Goal: Contribute content: Contribute content

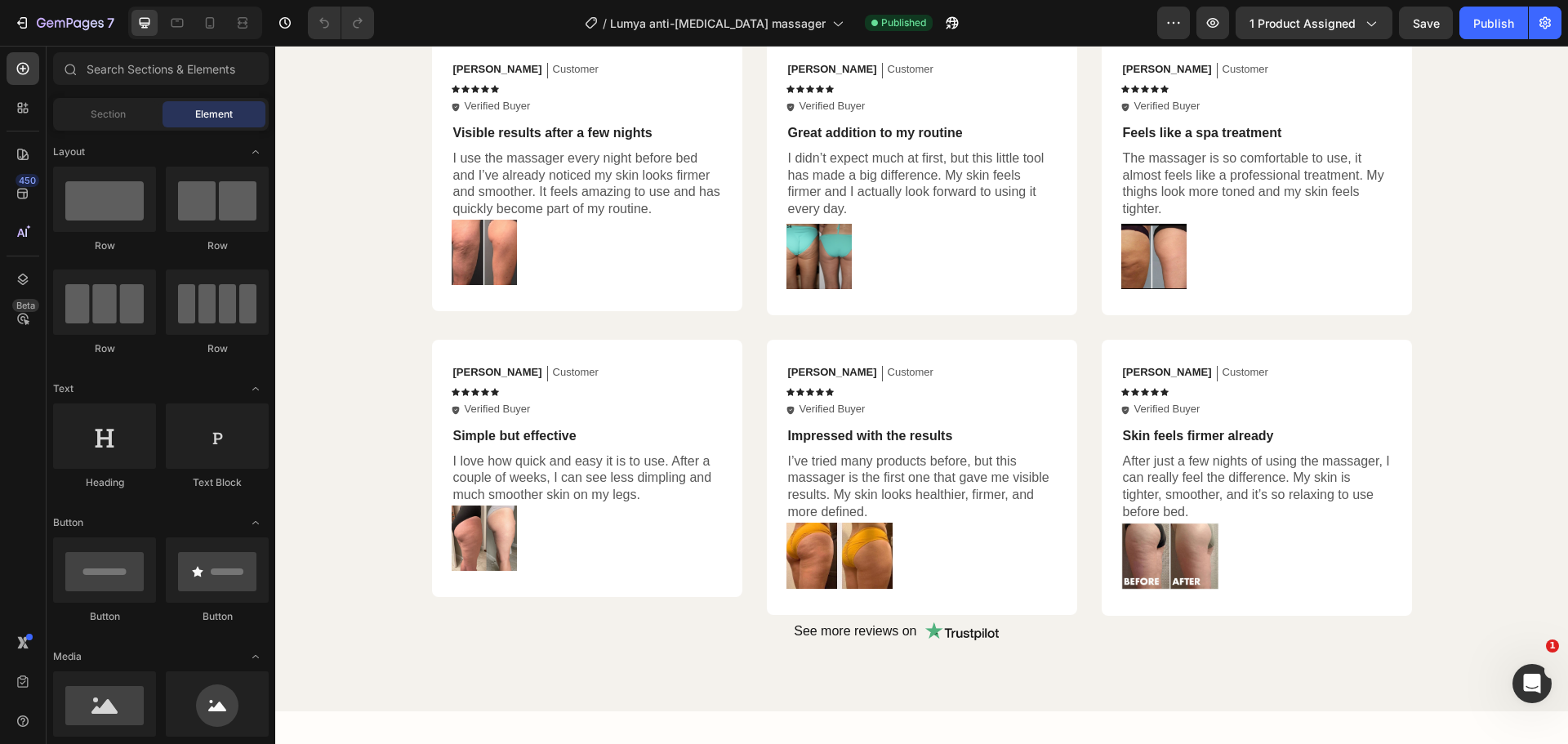
scroll to position [1340, 0]
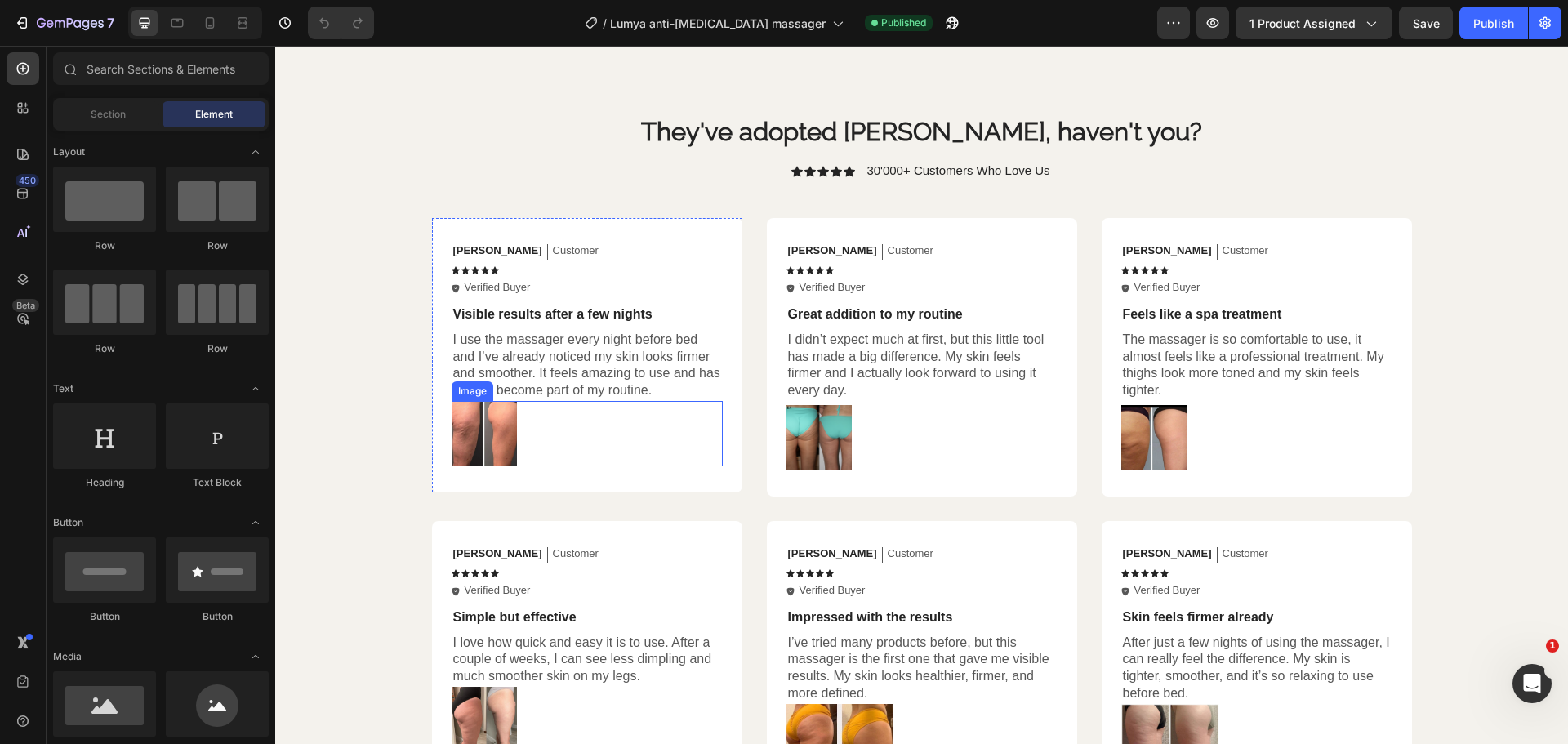
click at [472, 453] on img at bounding box center [484, 434] width 65 height 65
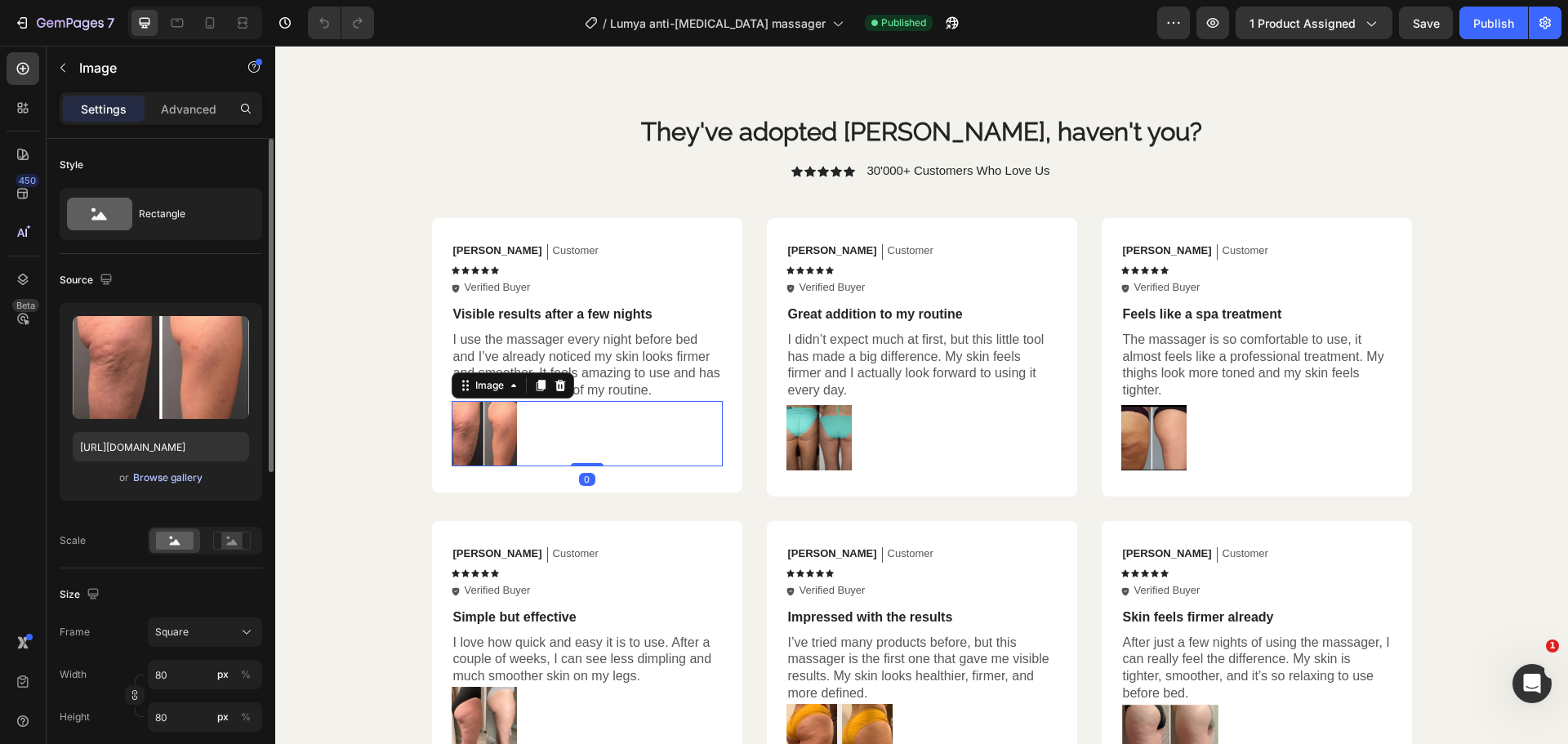
click at [171, 474] on div "Browse gallery" at bounding box center [167, 477] width 69 height 15
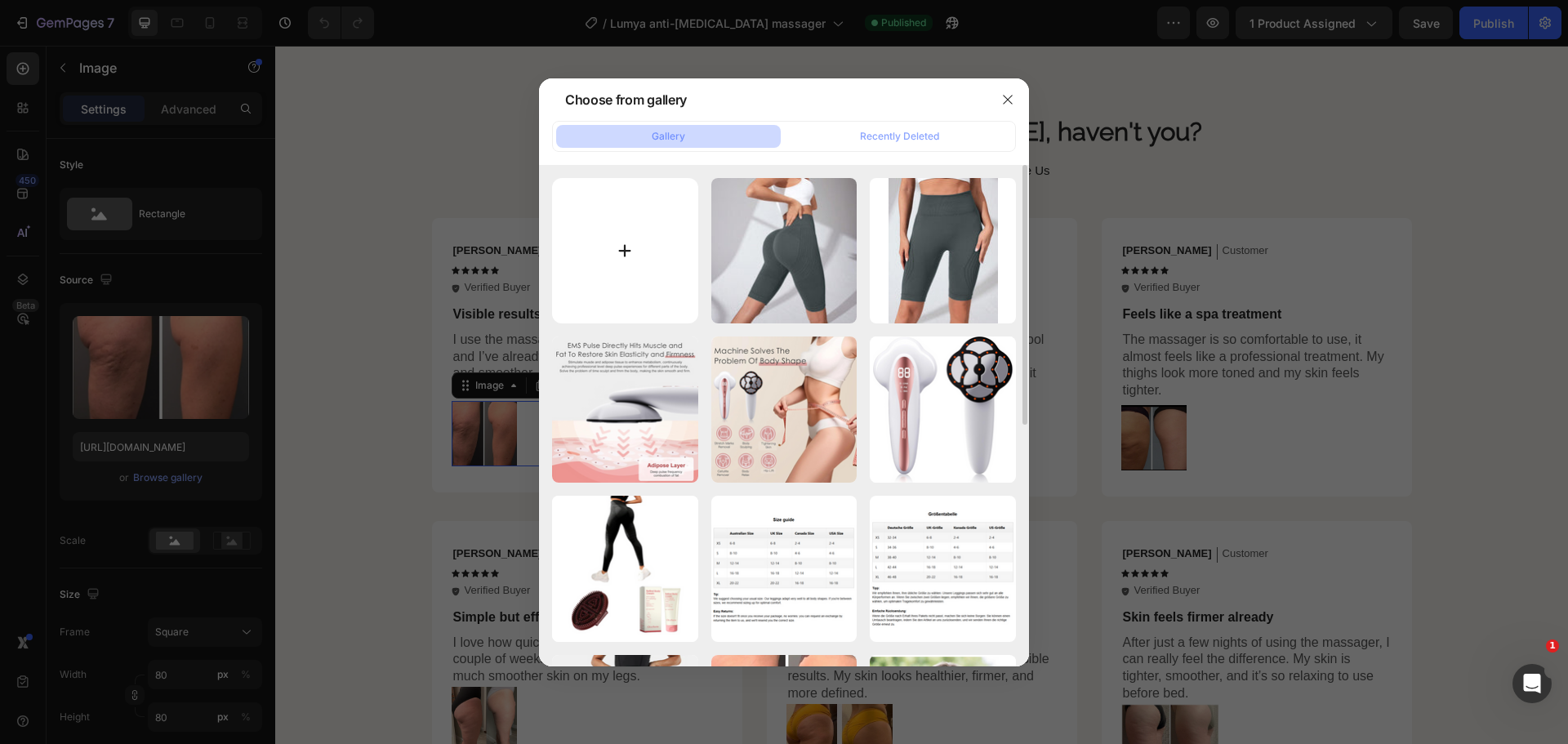
click at [614, 257] on input "file" at bounding box center [624, 251] width 146 height 146
click at [1005, 101] on icon "button" at bounding box center [1007, 99] width 13 height 13
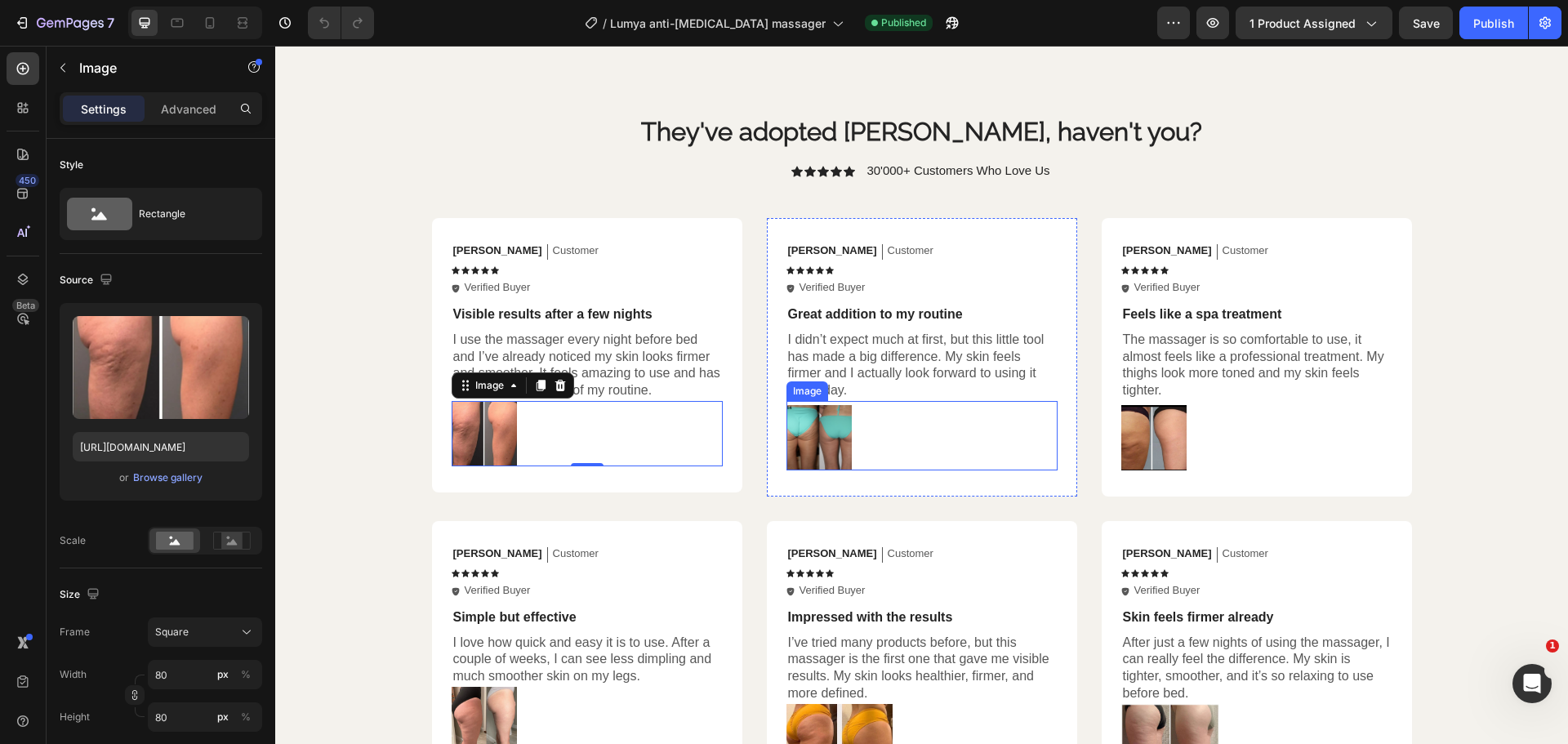
click at [786, 440] on img at bounding box center [818, 438] width 65 height 65
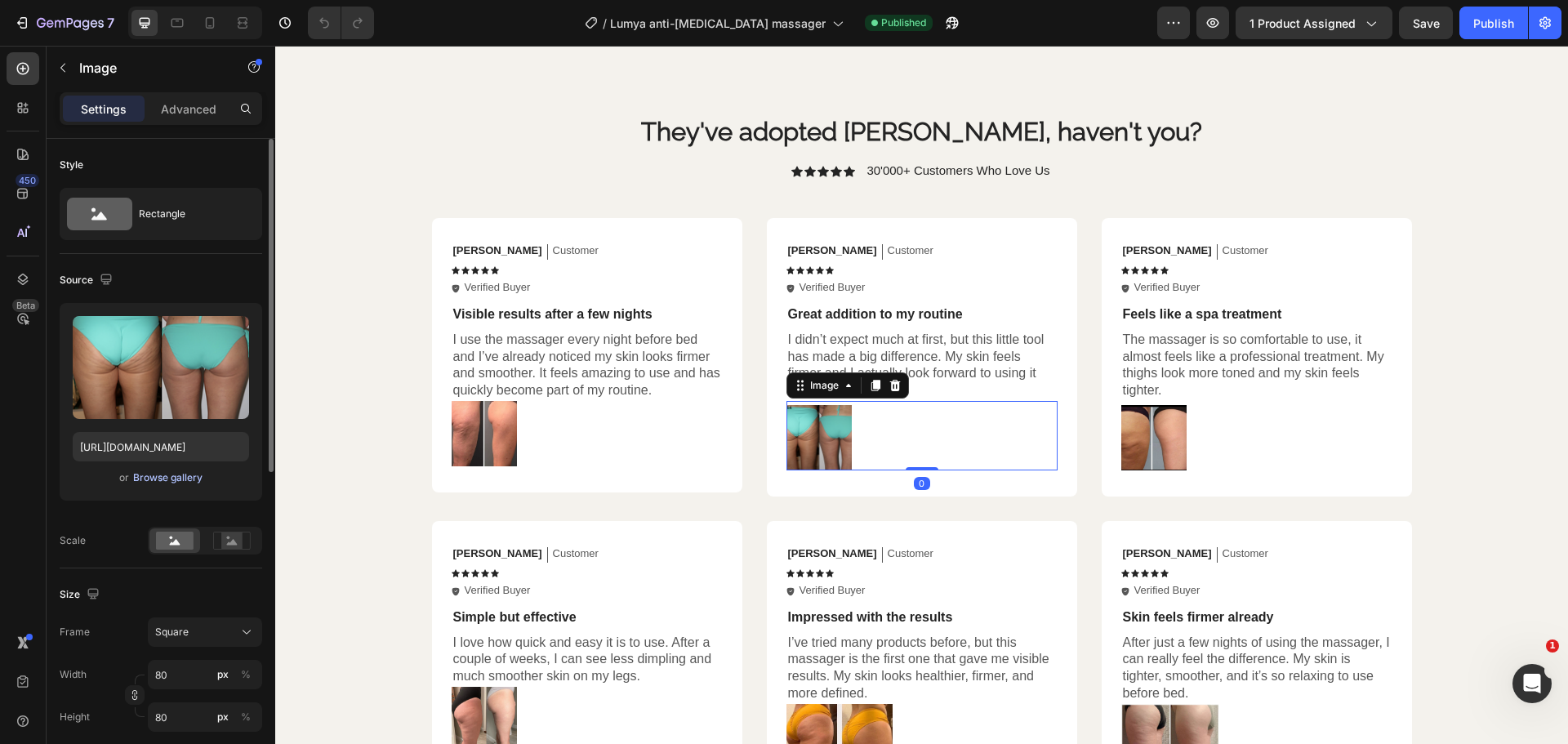
click at [191, 480] on div "Browse gallery" at bounding box center [167, 477] width 69 height 15
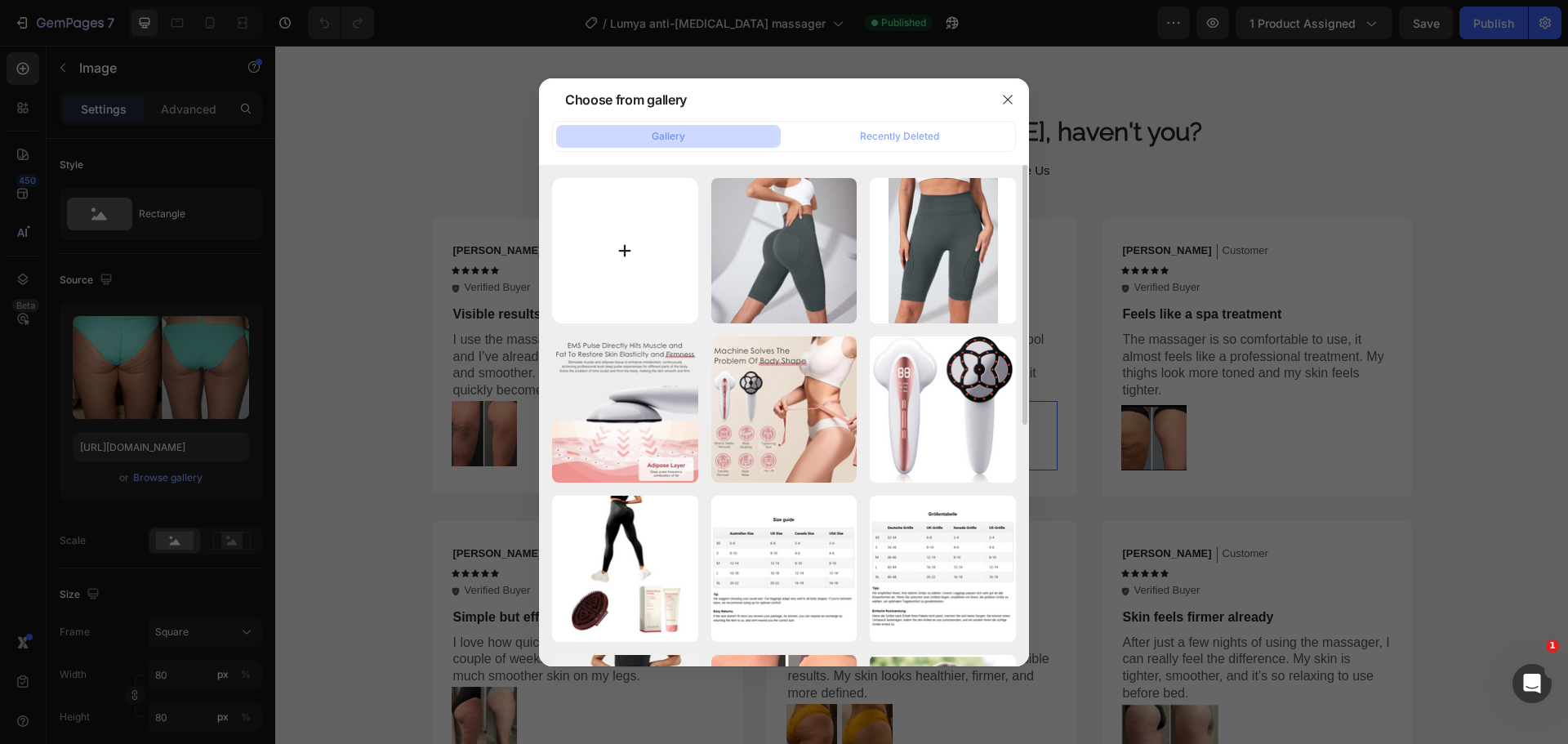
click at [562, 235] on input "file" at bounding box center [624, 251] width 146 height 146
type input "C:\fakepath\27.08.25_1.png"
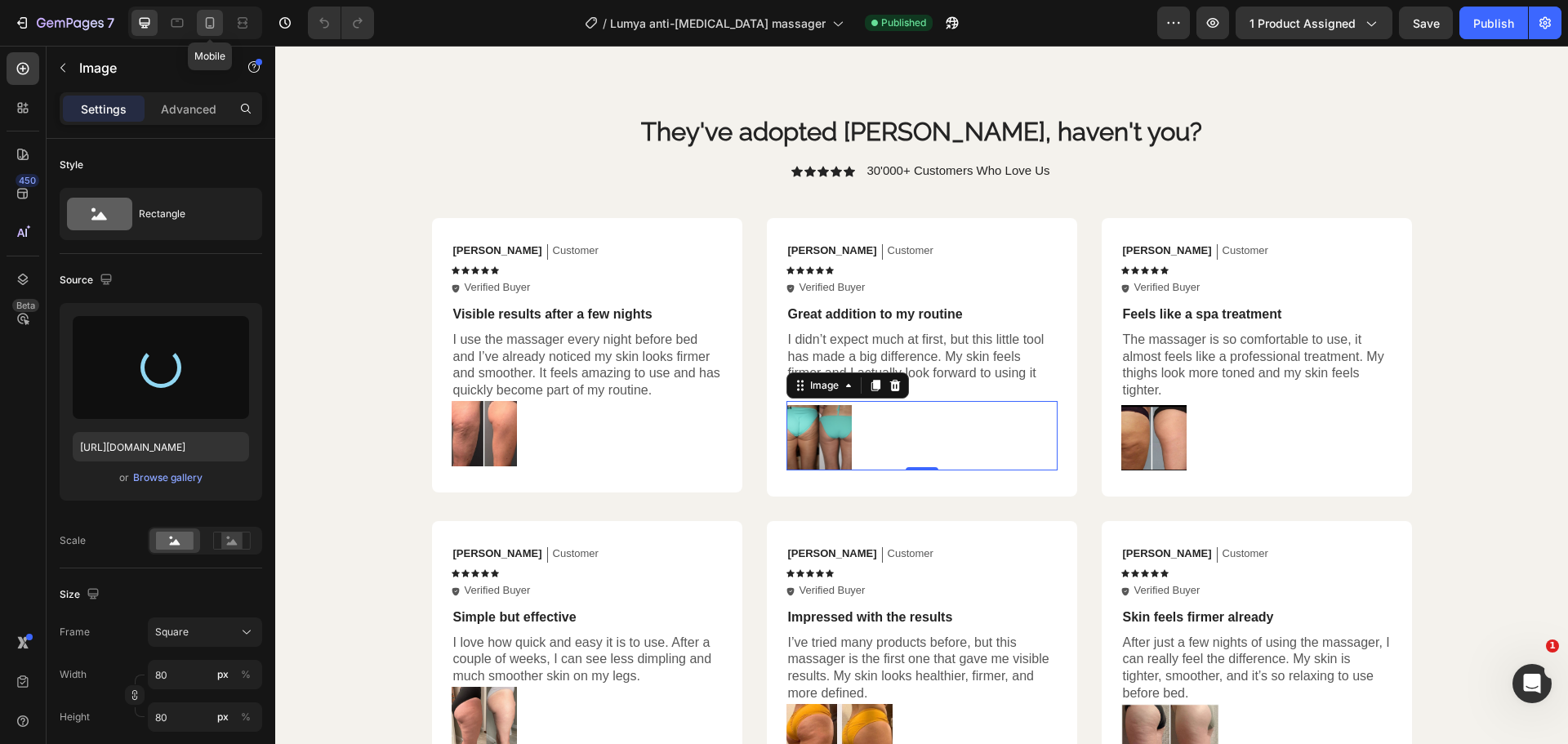
type input "[URL][DOMAIN_NAME]"
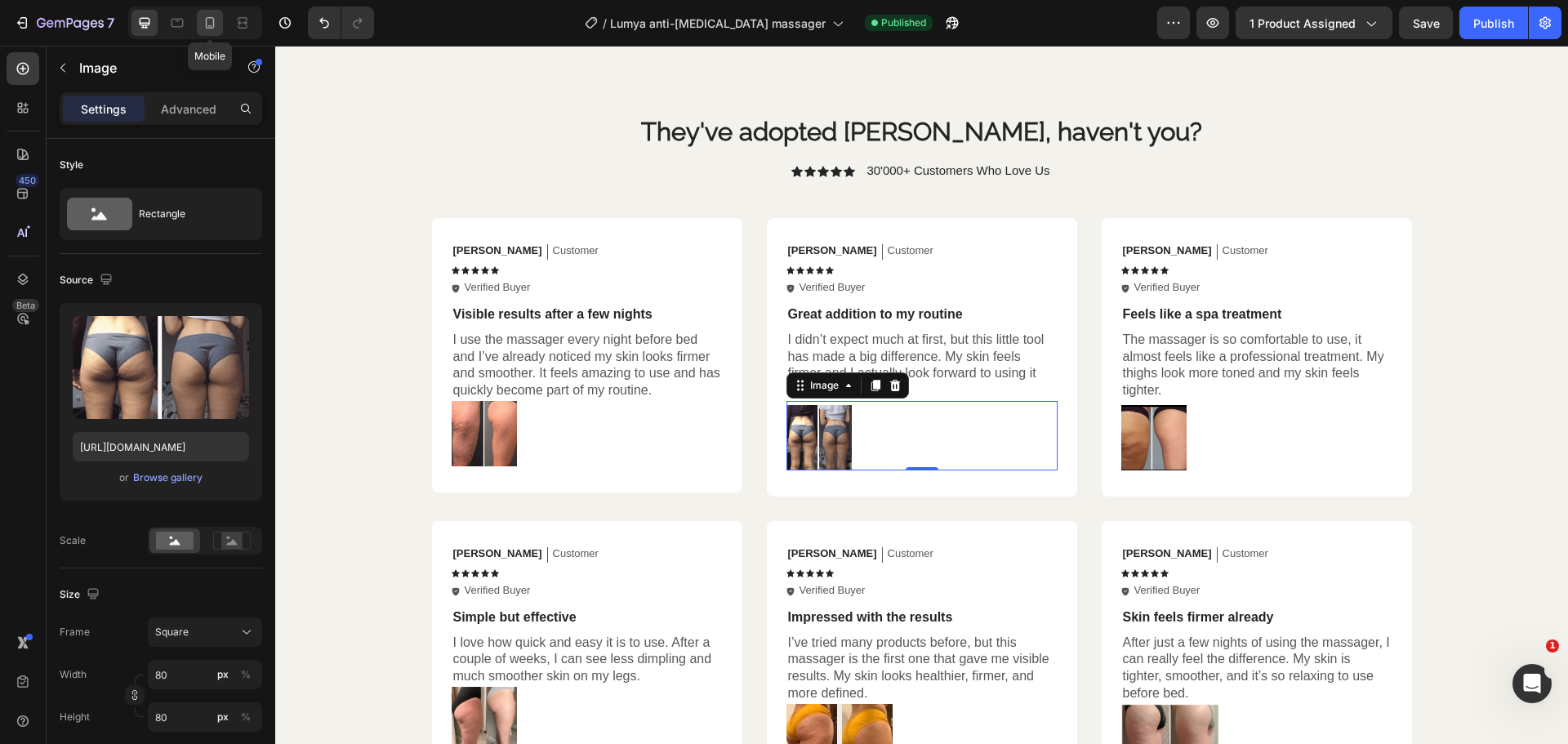
click at [207, 22] on icon at bounding box center [210, 23] width 9 height 12
type input "50"
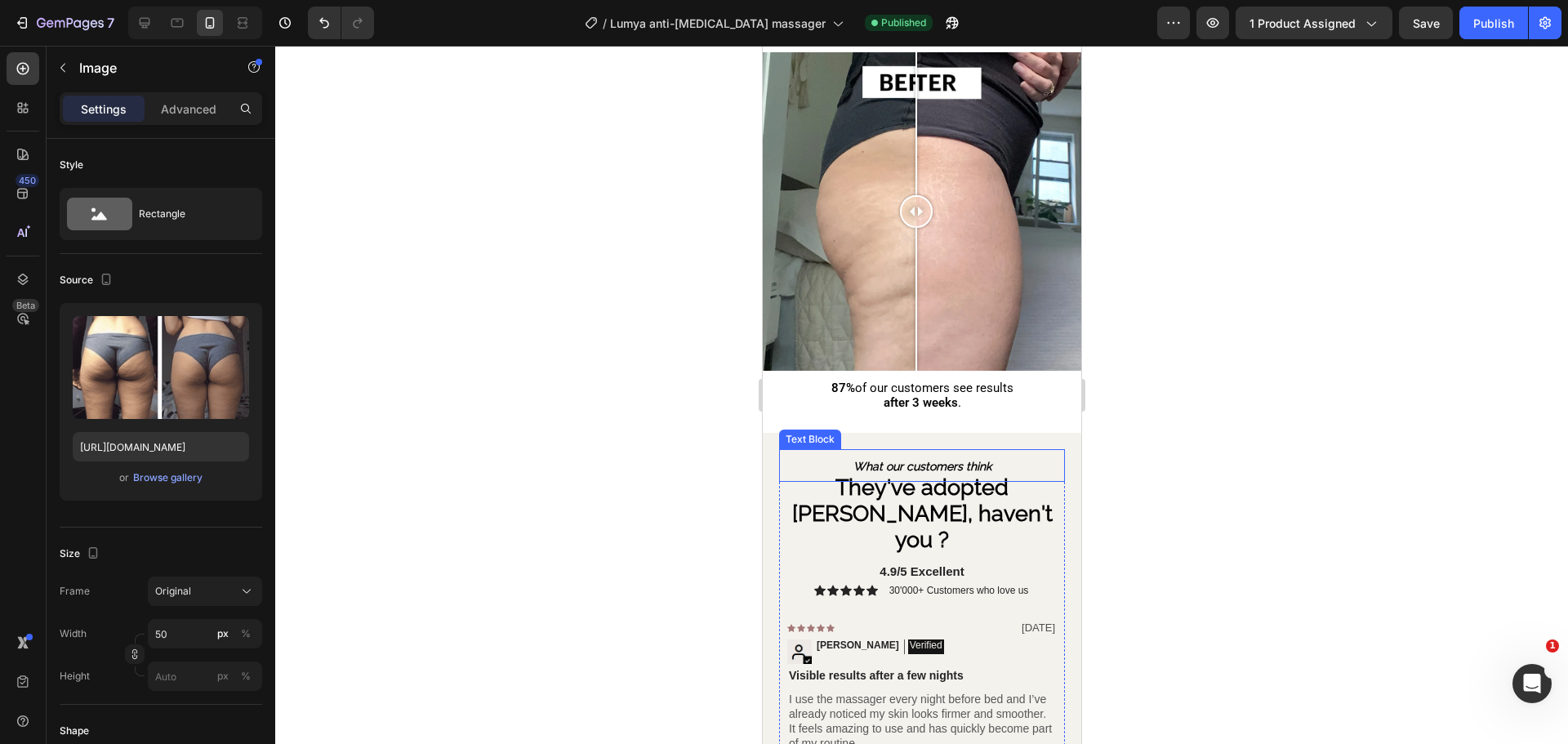
scroll to position [1855, 0]
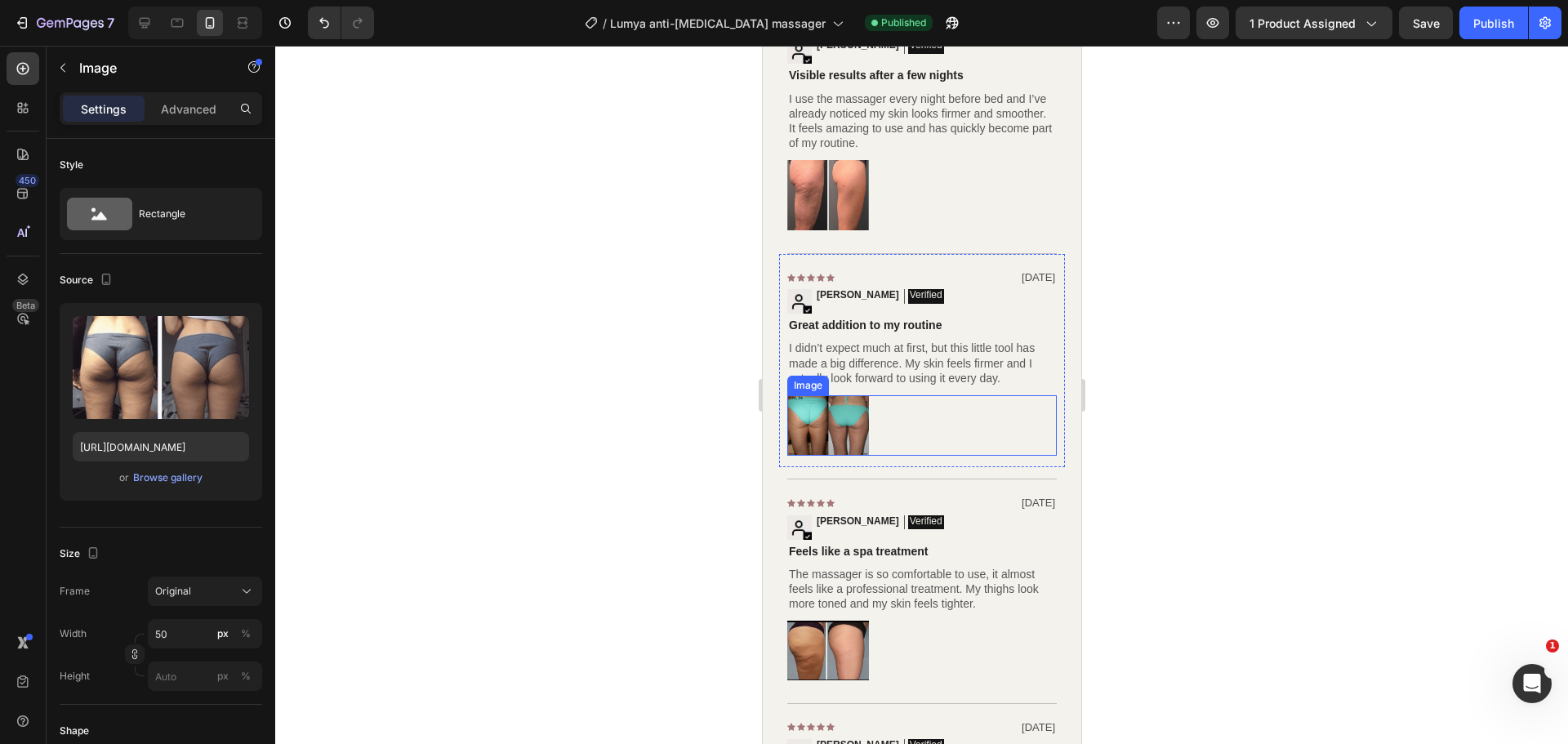
click at [853, 399] on img at bounding box center [826, 425] width 82 height 60
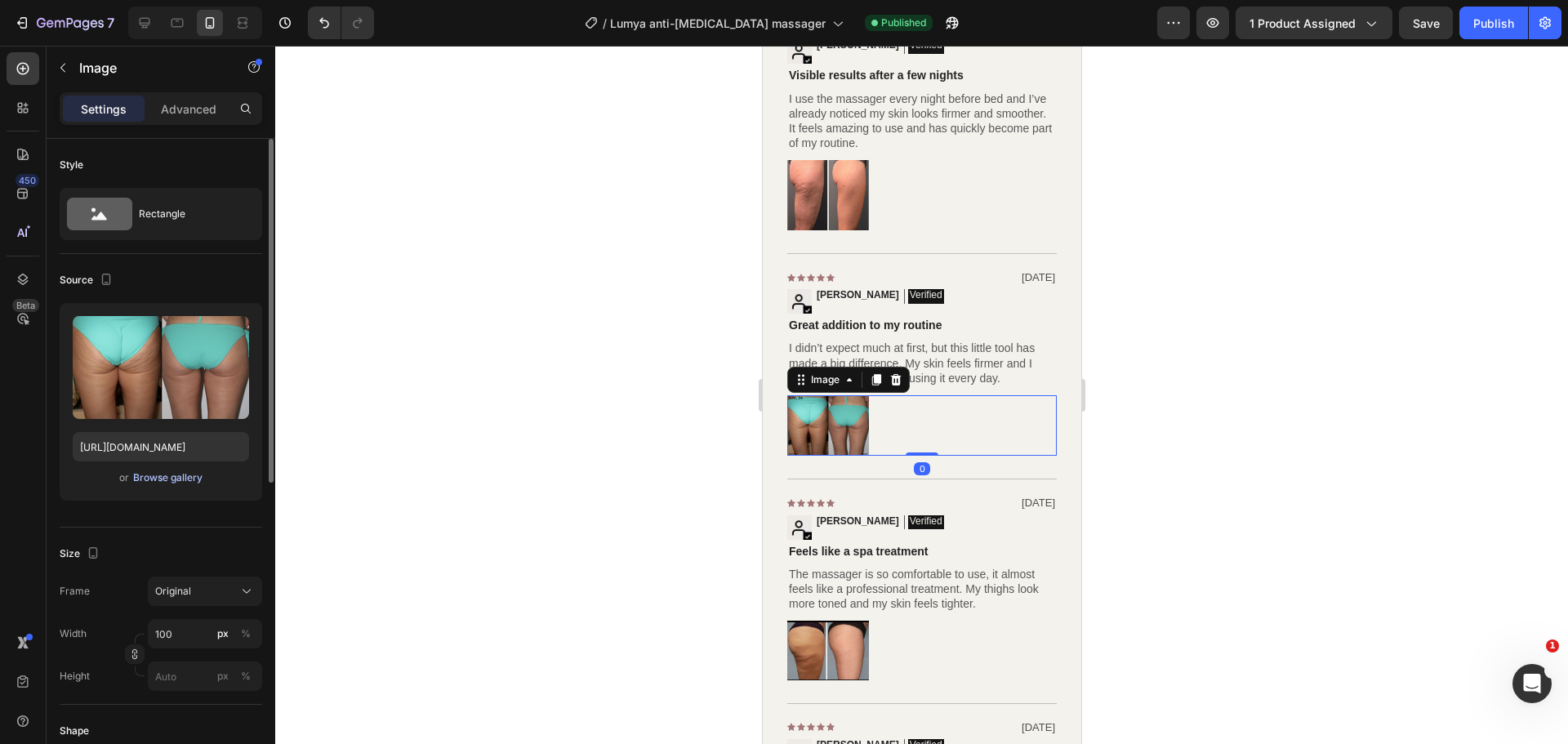
click at [147, 481] on div "Browse gallery" at bounding box center [167, 477] width 69 height 15
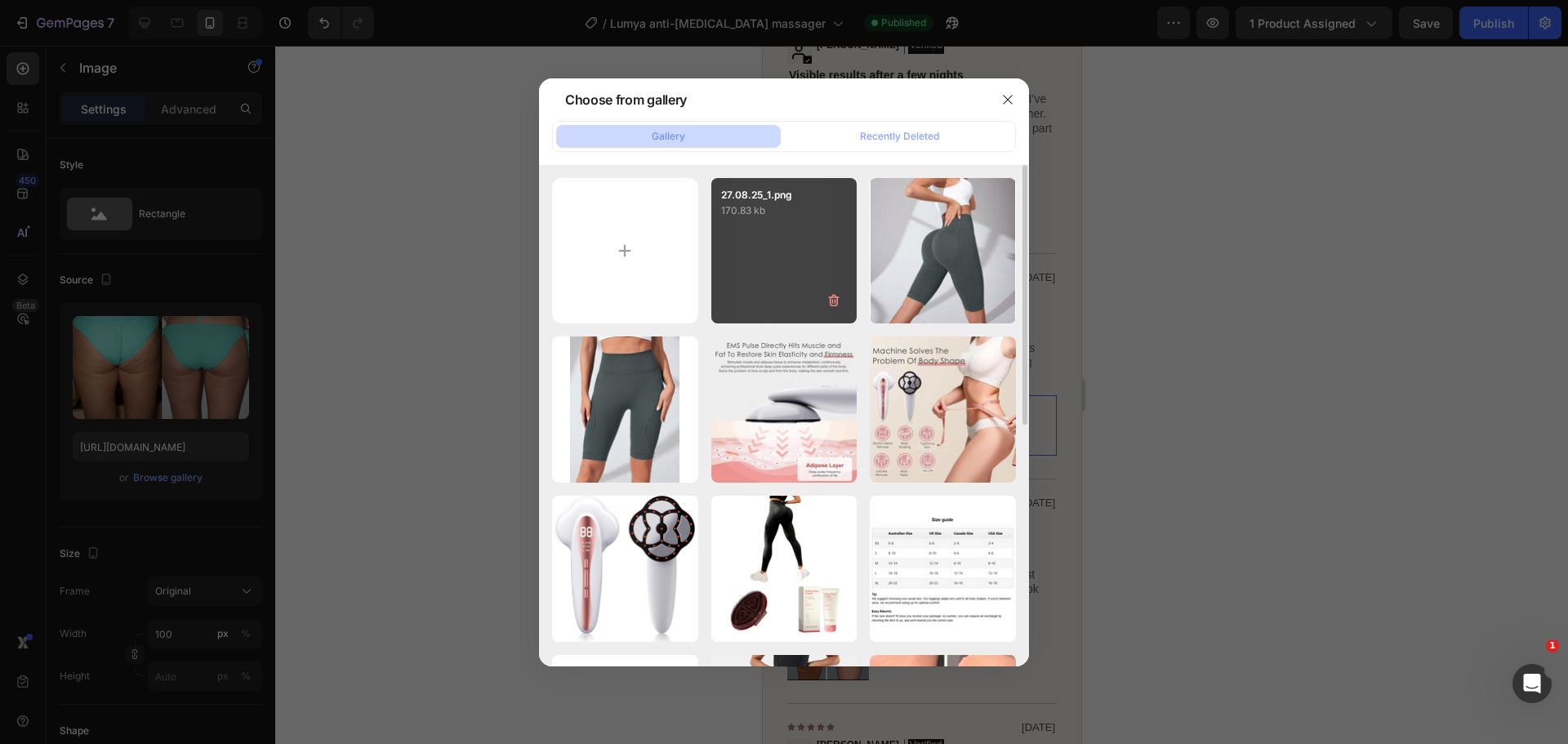
click at [770, 260] on div "27.08.25_1.png 170.83 kb" at bounding box center [784, 251] width 146 height 146
type input "[URL][DOMAIN_NAME]"
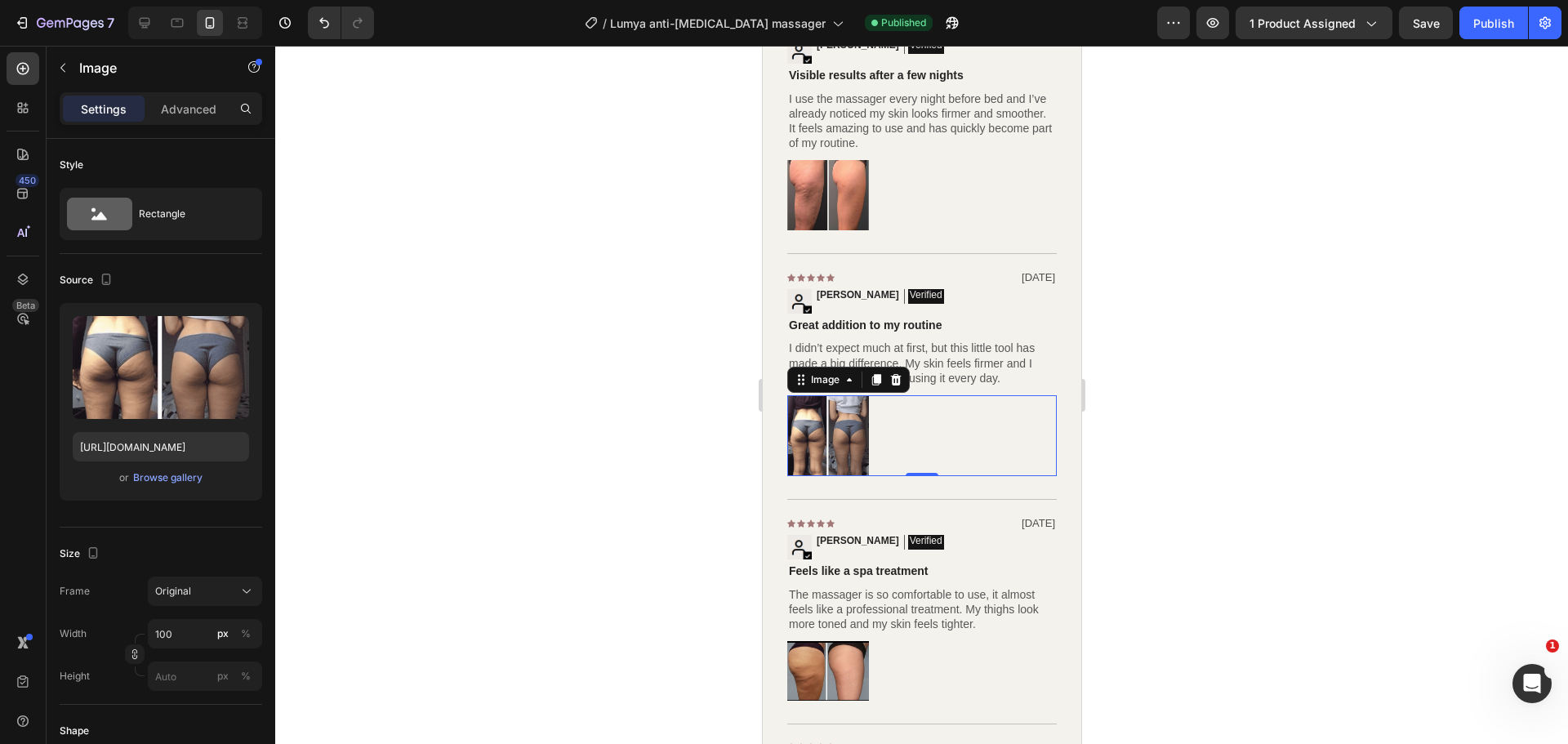
click at [443, 270] on div at bounding box center [921, 394] width 1292 height 699
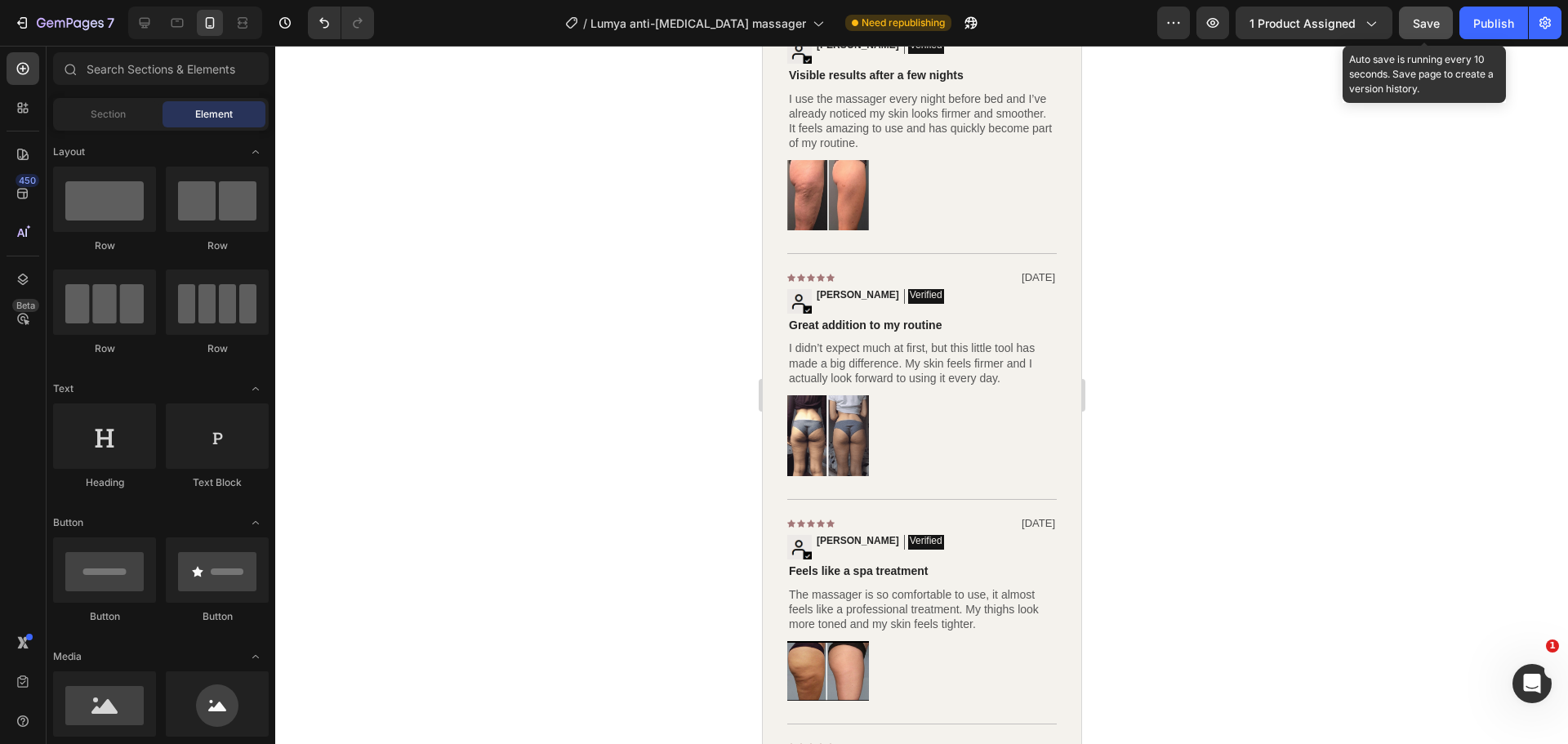
click at [1431, 20] on span "Save" at bounding box center [1425, 24] width 27 height 14
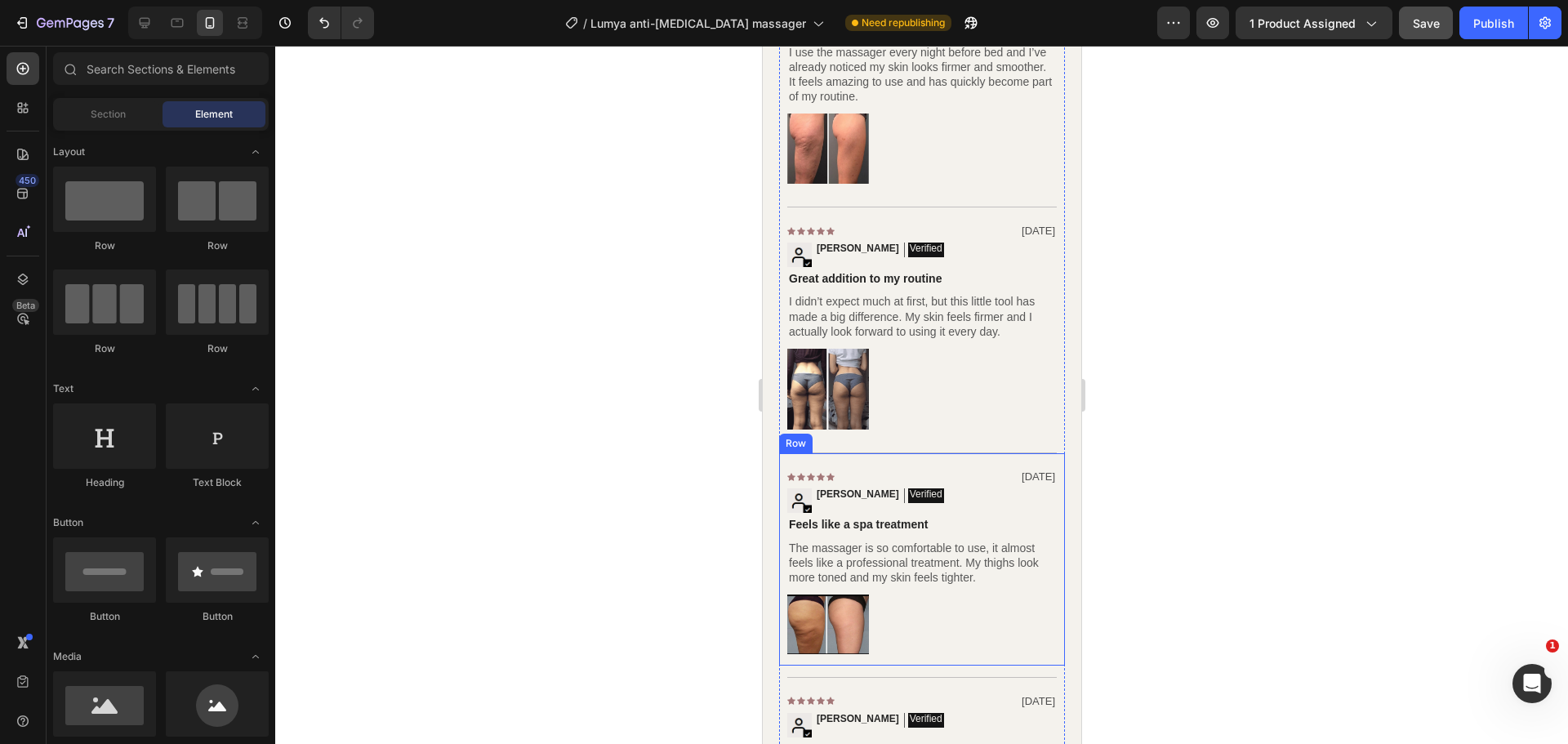
scroll to position [2264, 0]
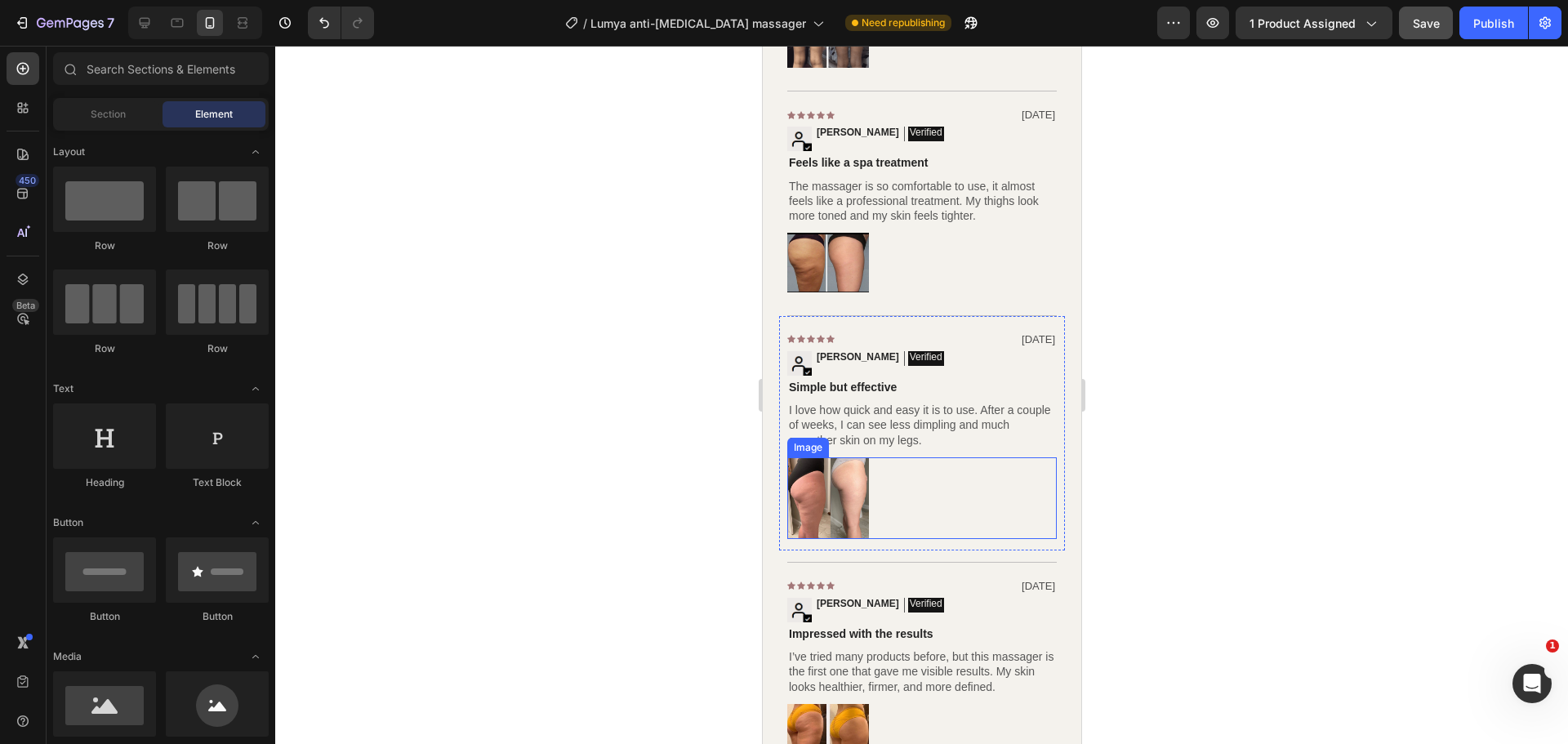
click at [823, 487] on img at bounding box center [826, 498] width 82 height 82
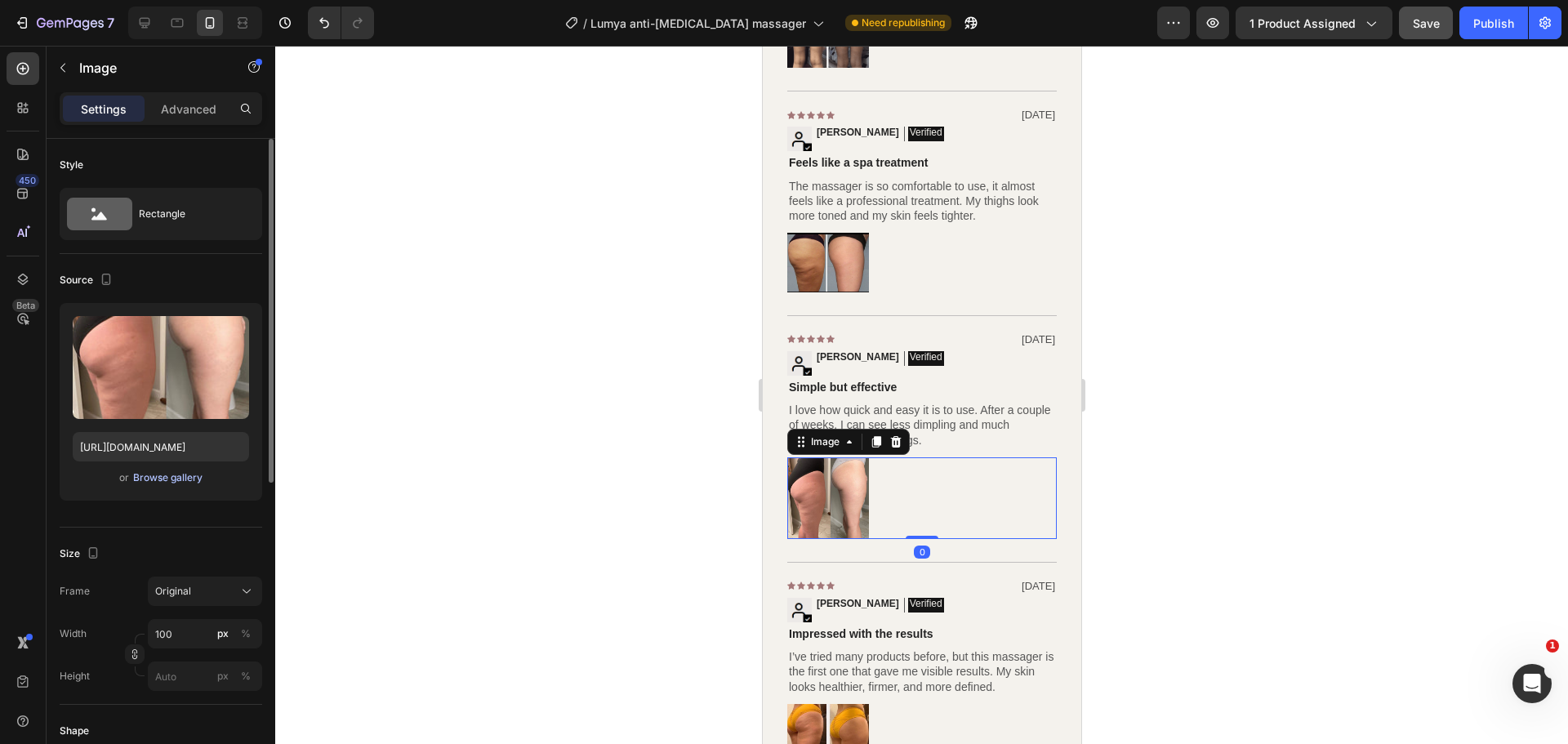
click at [187, 477] on div "Browse gallery" at bounding box center [167, 477] width 69 height 15
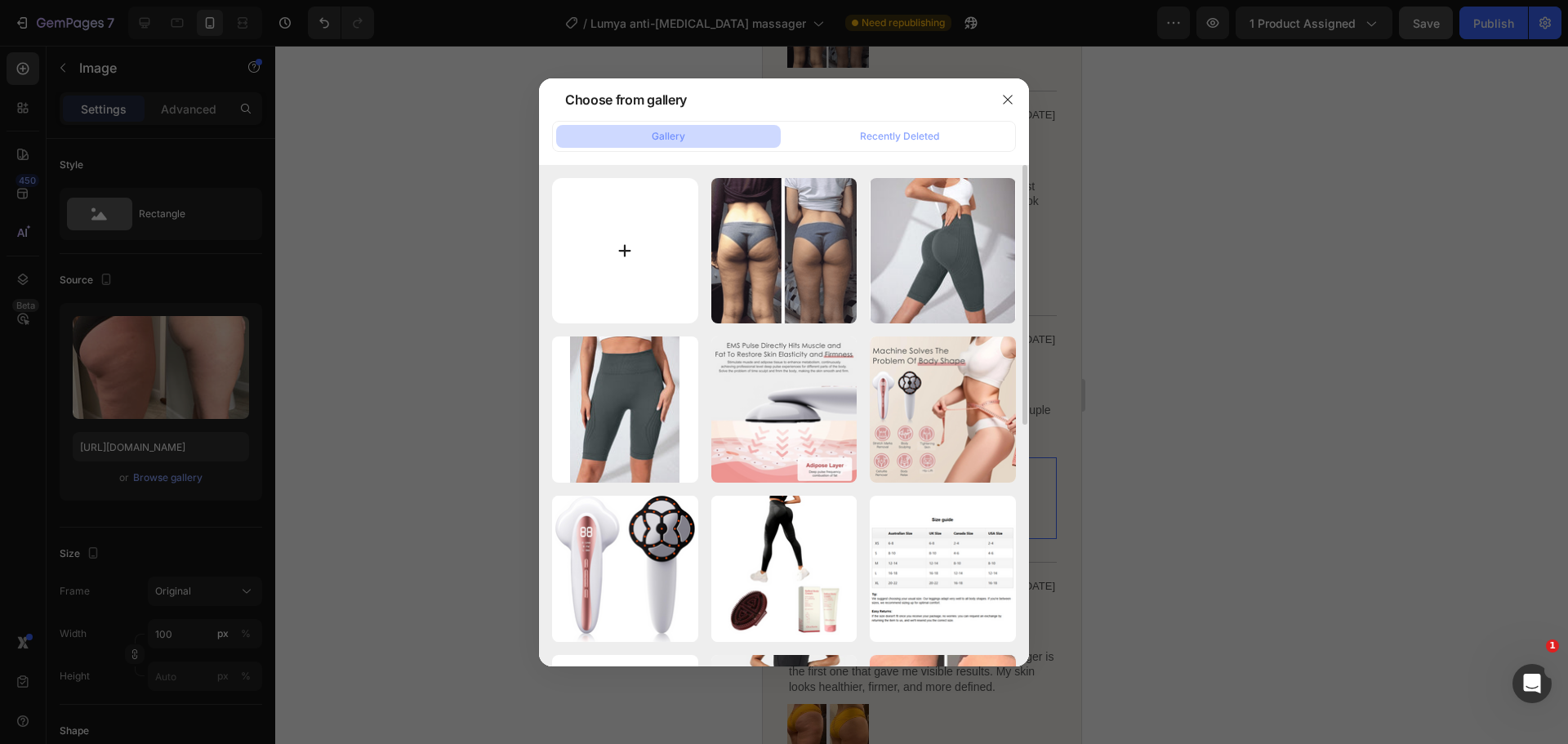
click at [654, 227] on input "file" at bounding box center [624, 251] width 146 height 146
type input "C:\fakepath\27.08.25_2.png"
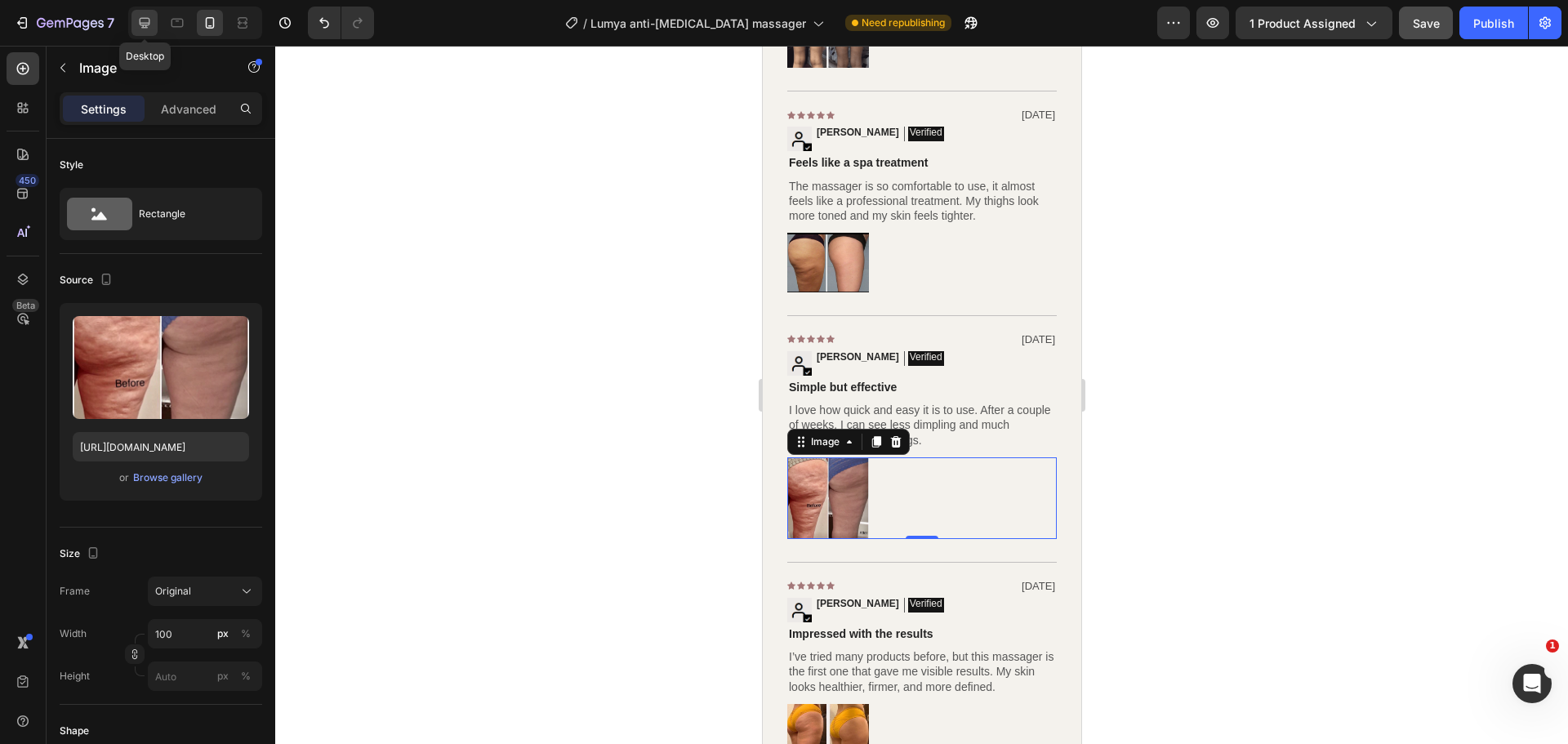
click at [145, 18] on icon at bounding box center [145, 23] width 11 height 11
type input "[URL][DOMAIN_NAME]"
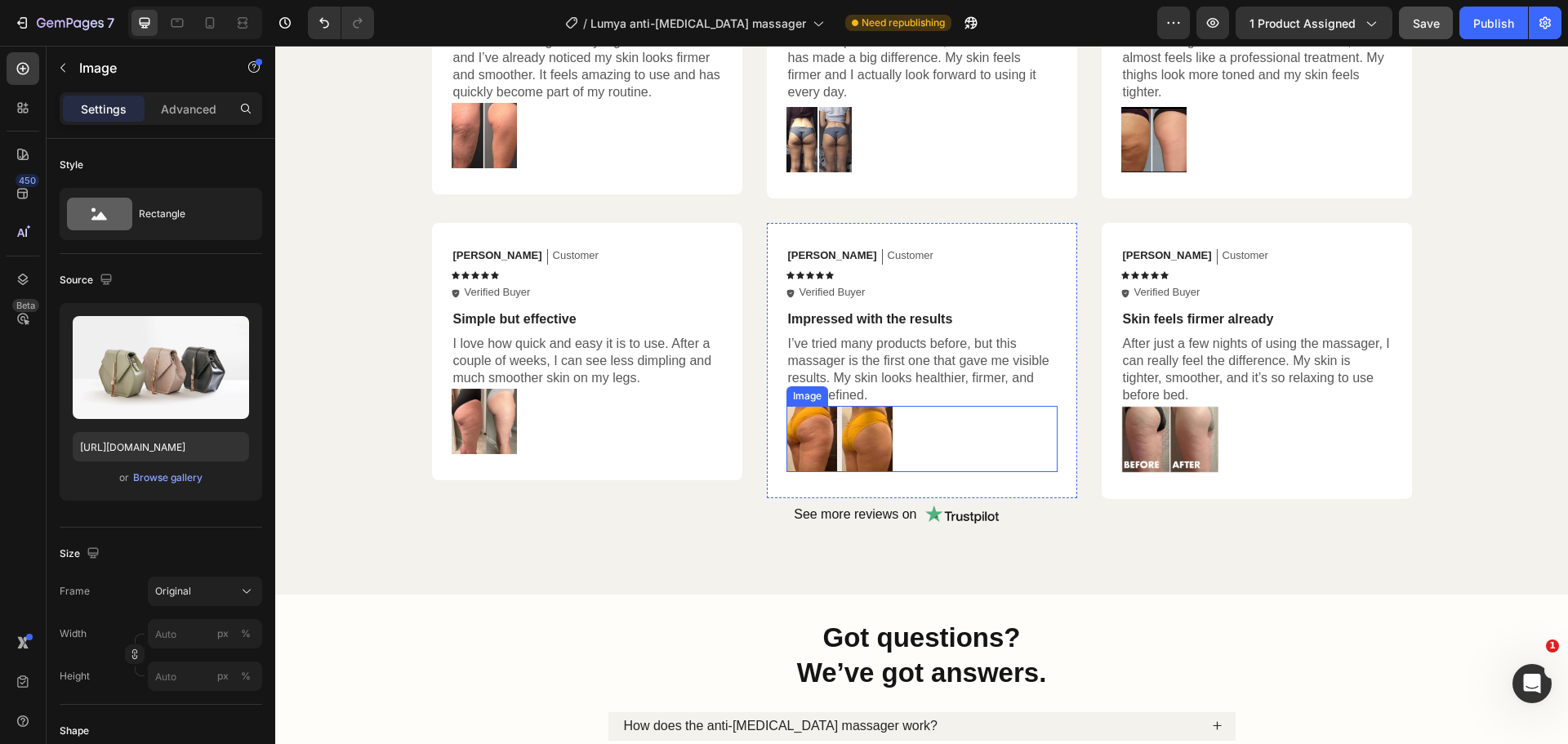
scroll to position [1117, 0]
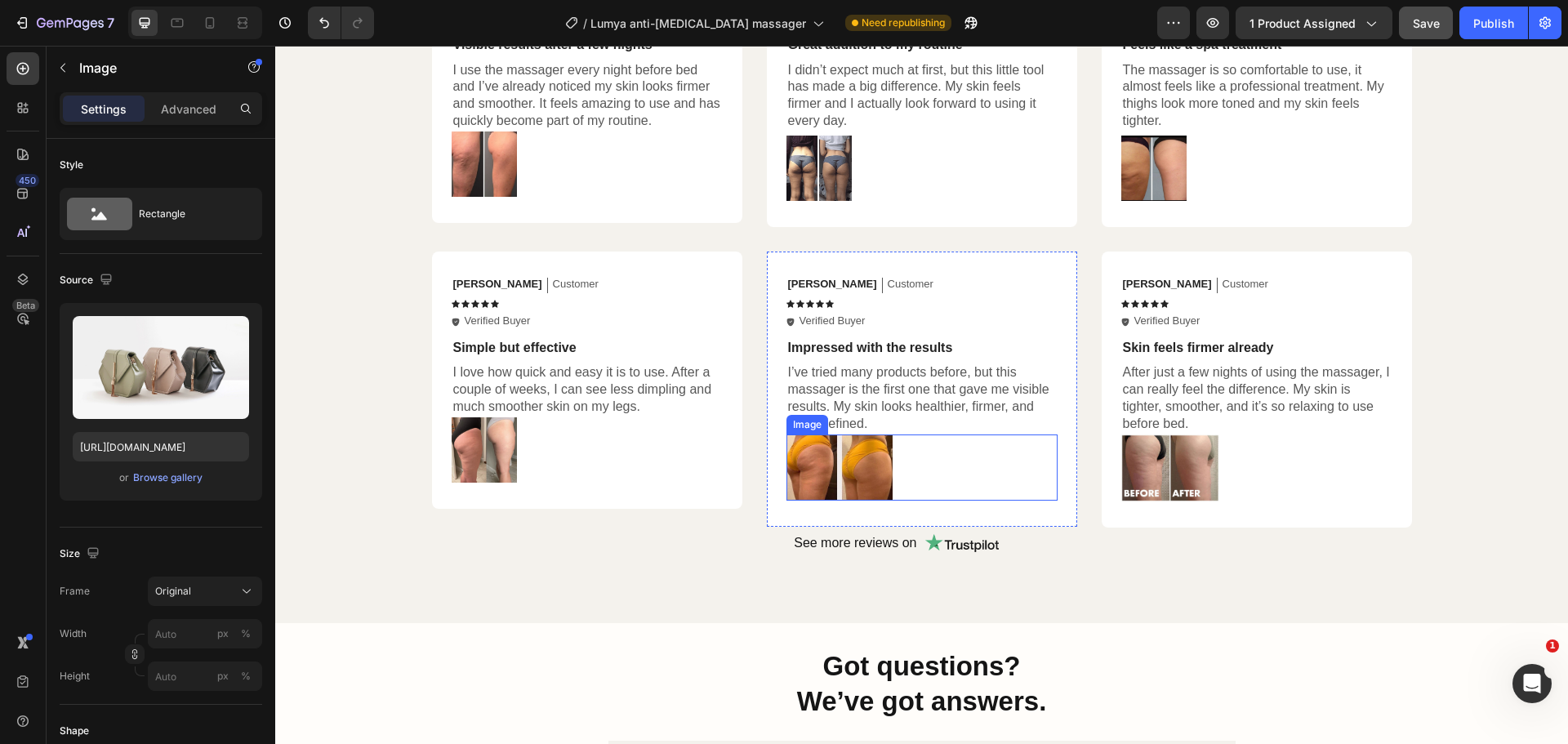
click at [843, 470] on img at bounding box center [839, 467] width 106 height 66
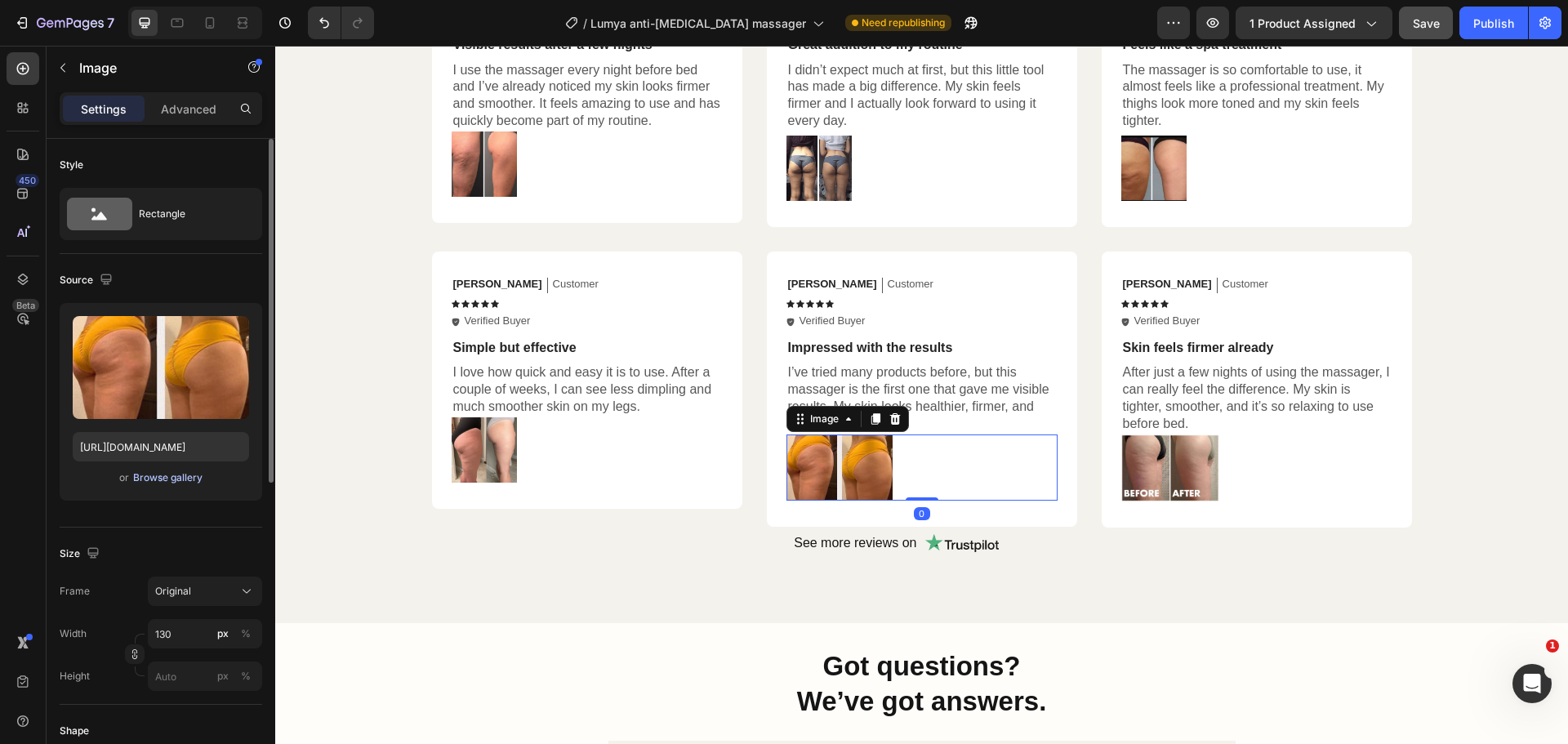
click at [163, 479] on div "Browse gallery" at bounding box center [167, 477] width 69 height 15
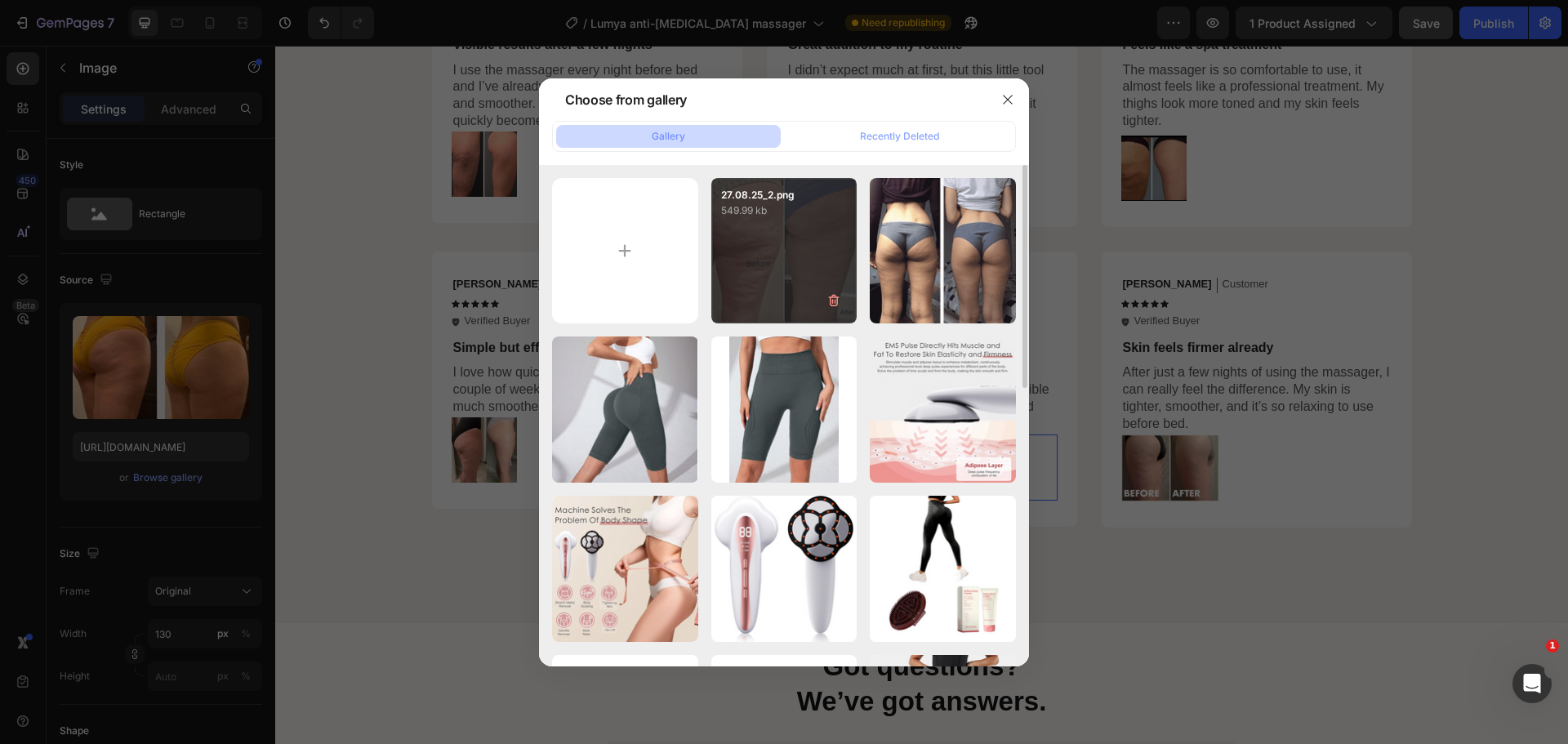
click at [790, 257] on div "27.08.25_2.png 549.99 kb" at bounding box center [784, 251] width 146 height 146
type input "[URL][DOMAIN_NAME]"
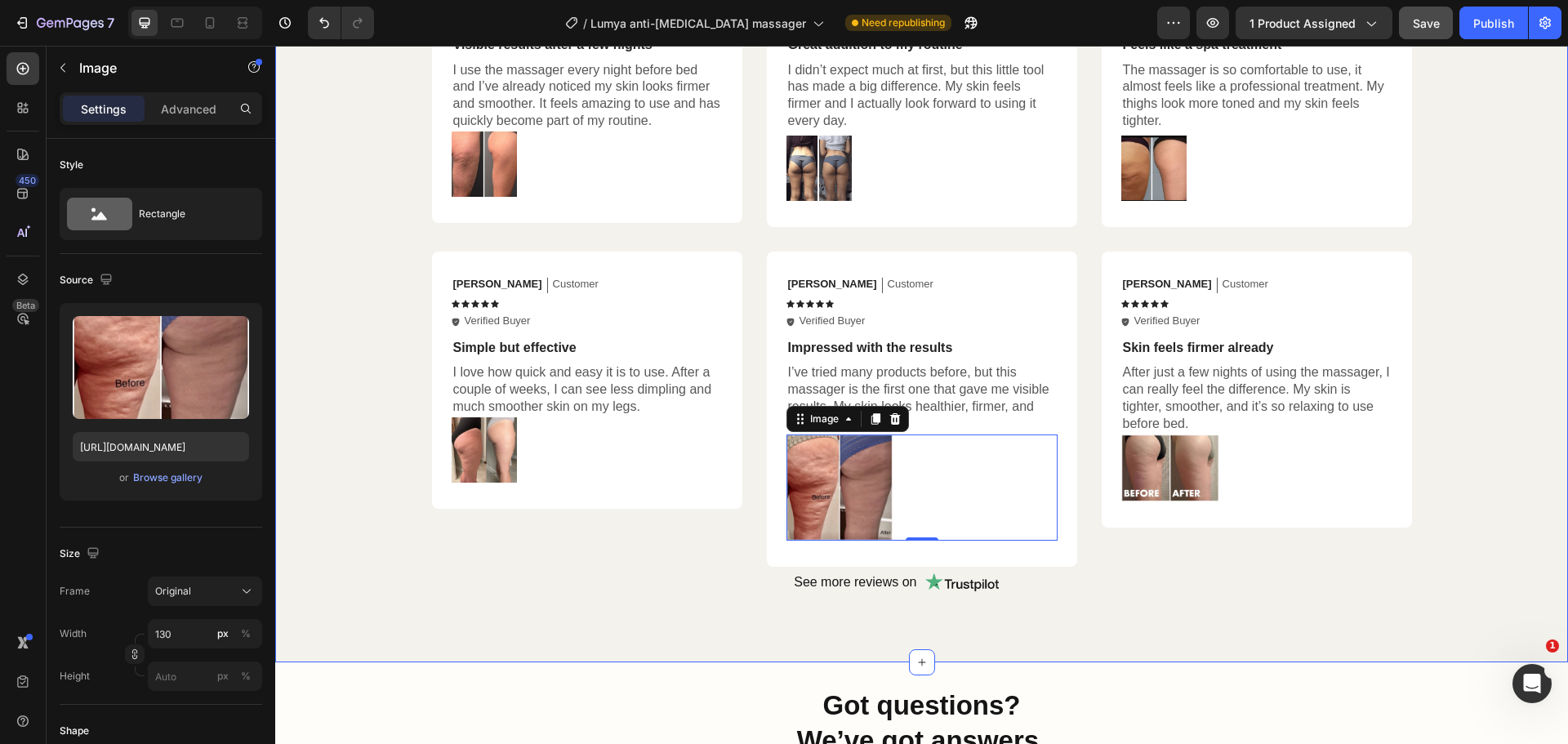
click at [371, 169] on div "They've adopted [PERSON_NAME], haven't you? Heading Icon Icon Icon Icon Icon Ic…" at bounding box center [921, 216] width 1260 height 762
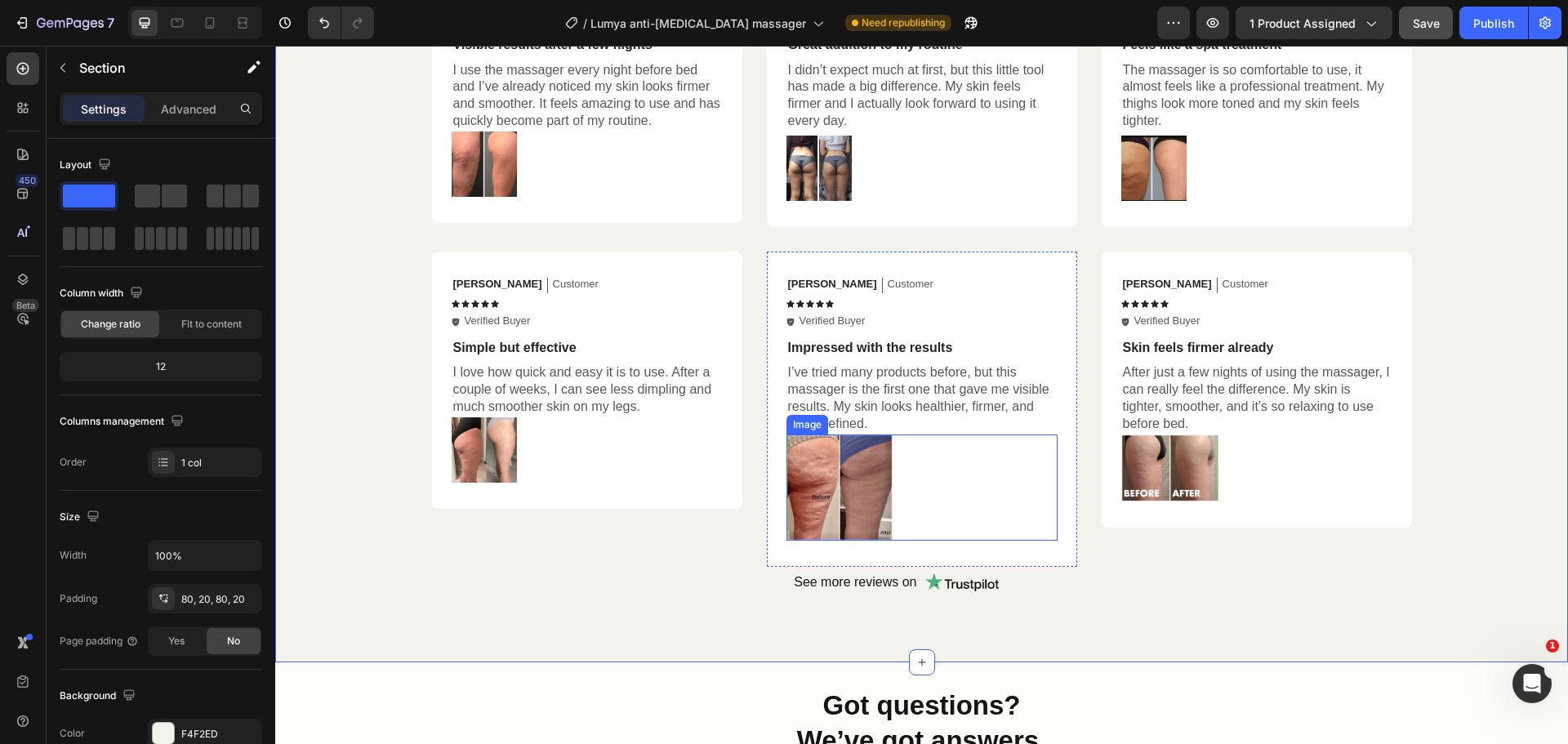
click at [833, 465] on img at bounding box center [839, 488] width 106 height 106
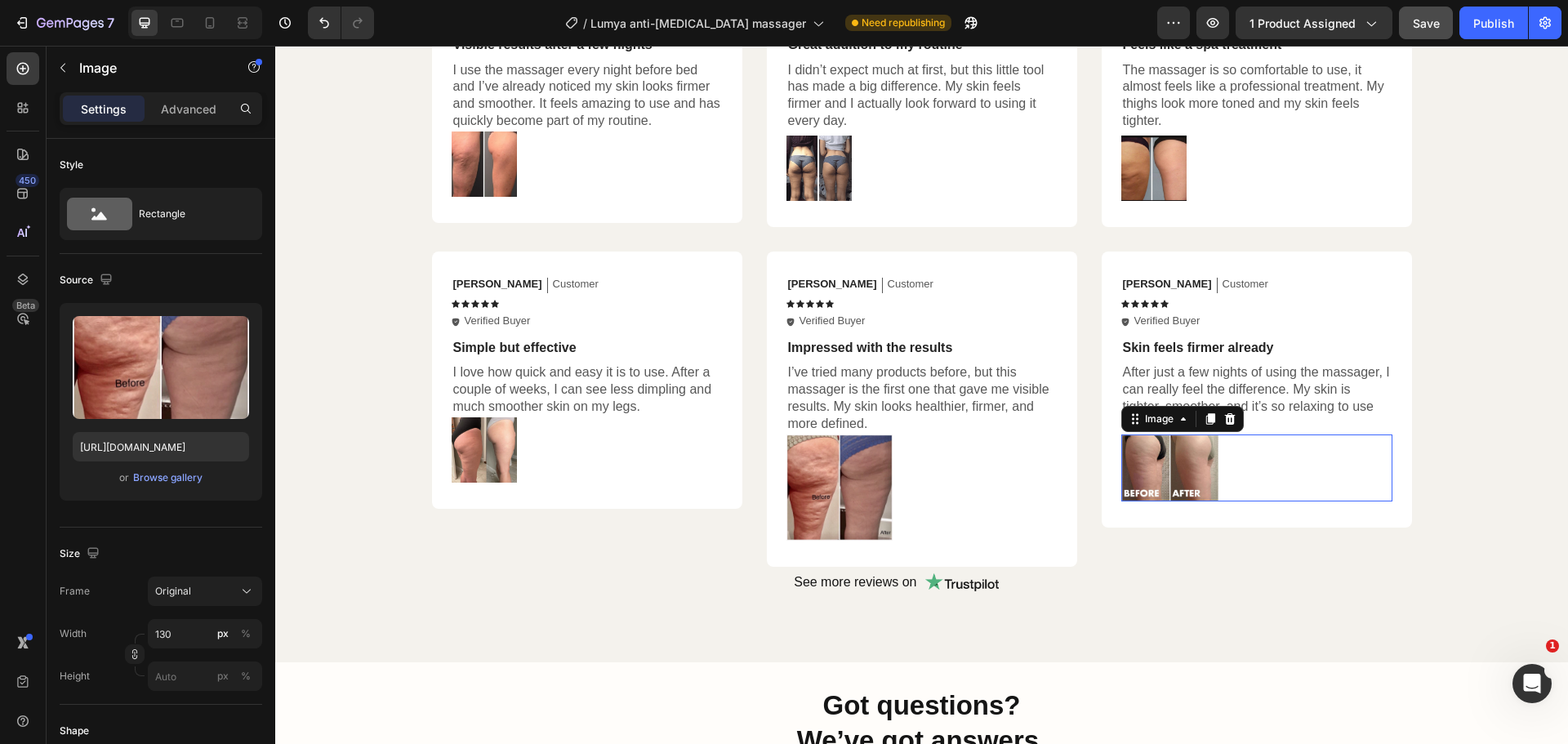
click at [1163, 471] on img at bounding box center [1169, 468] width 98 height 67
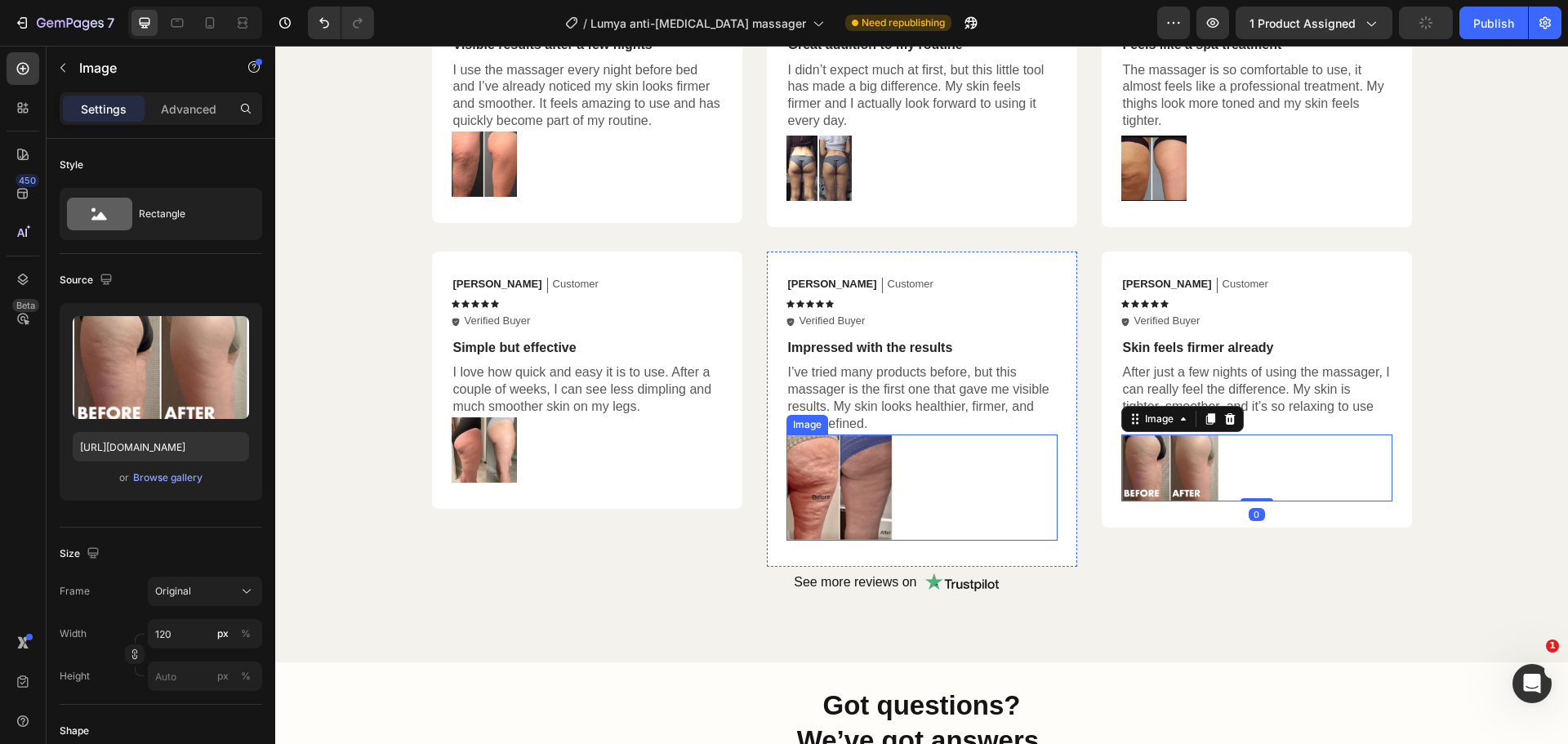
click at [817, 499] on img at bounding box center [839, 488] width 106 height 106
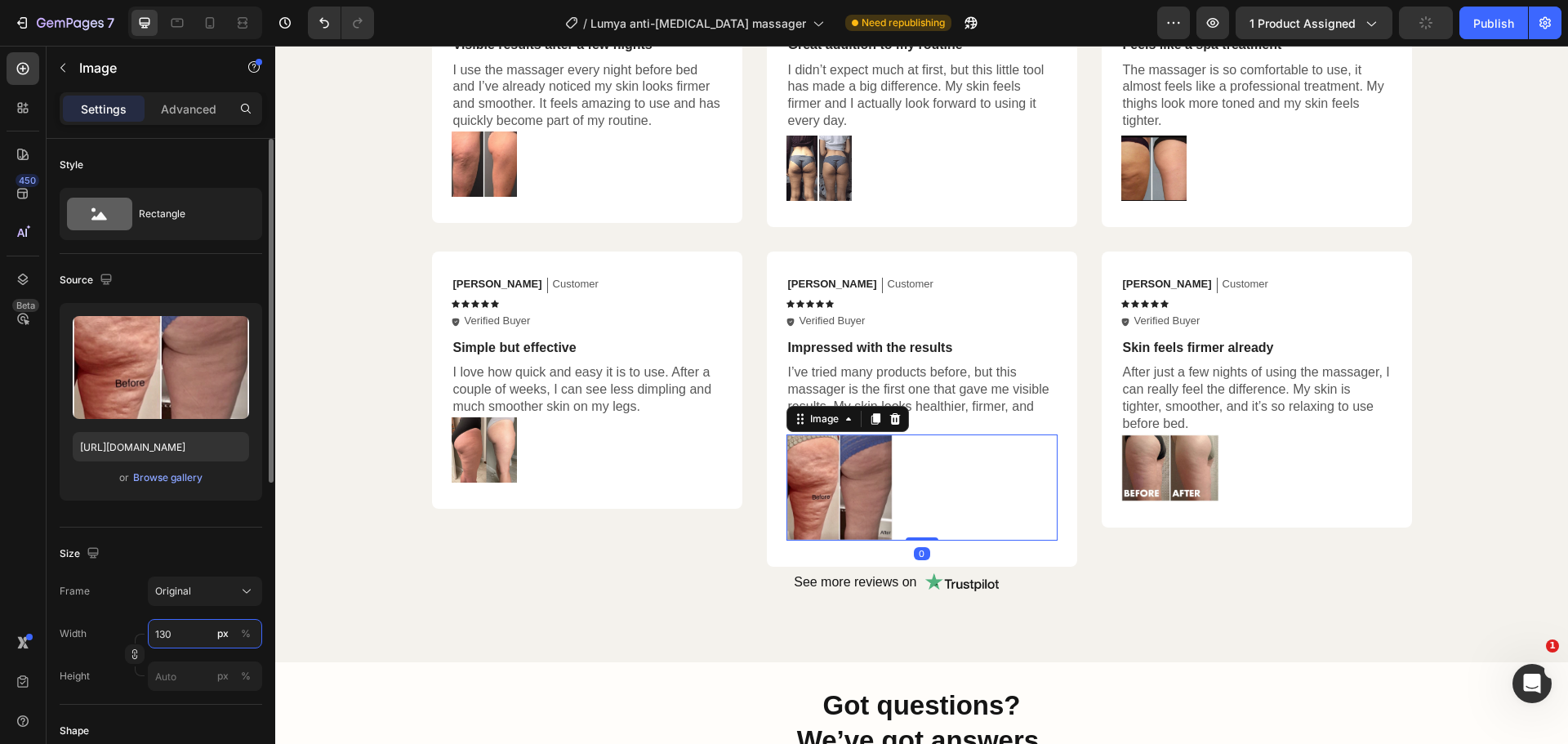
click at [188, 630] on input "130" at bounding box center [205, 634] width 114 height 30
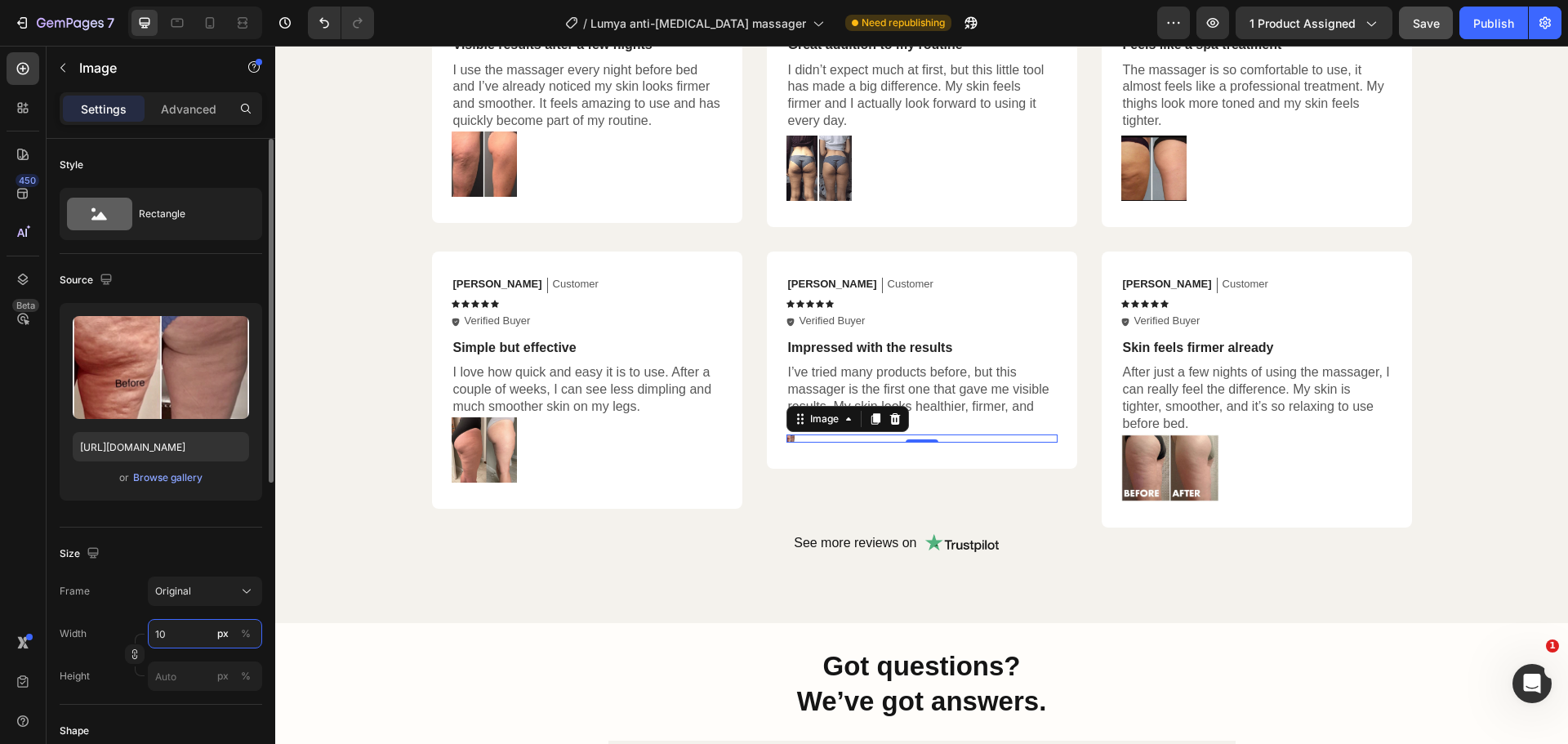
type input "1"
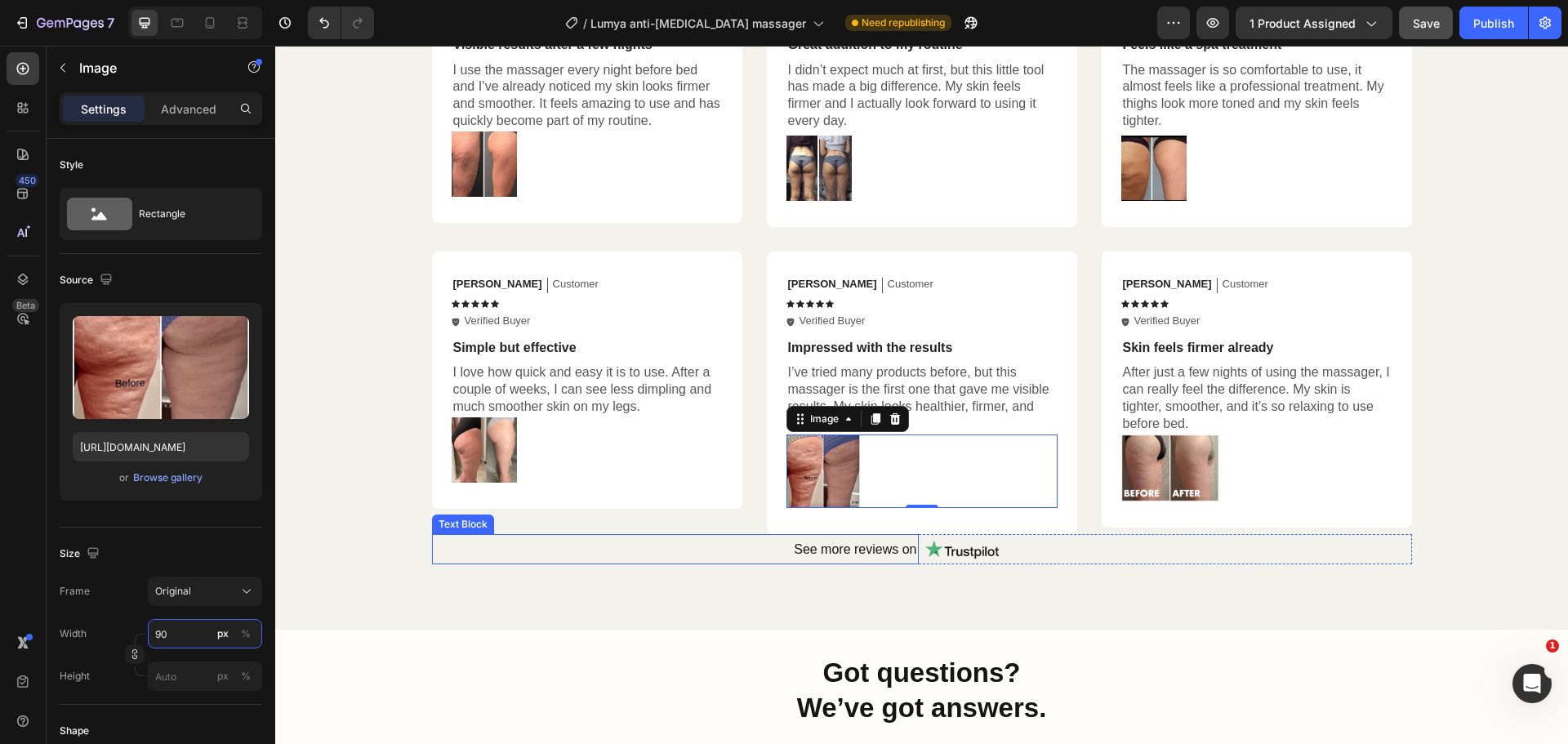
type input "90"
click at [920, 518] on div "0" at bounding box center [922, 520] width 17 height 13
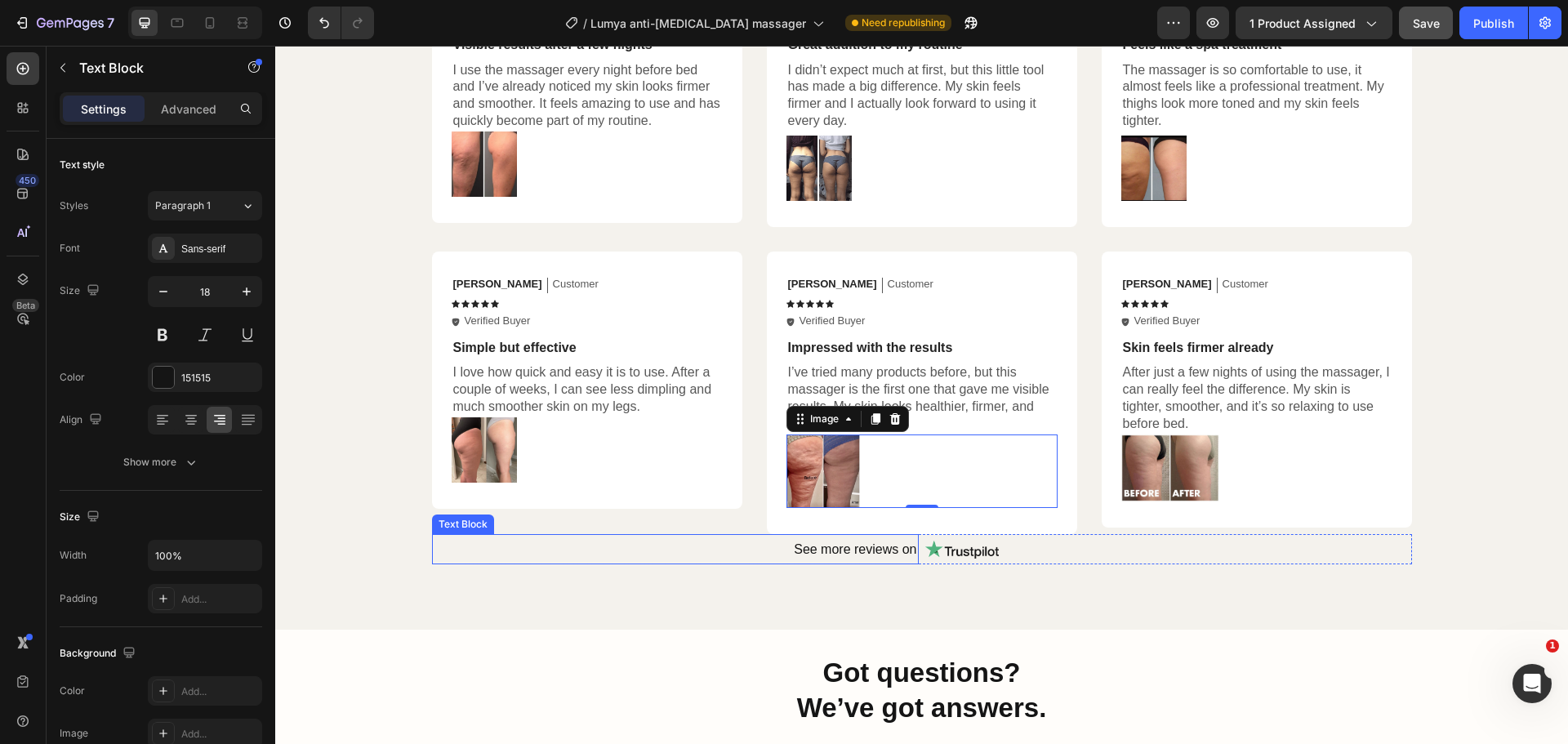
click at [568, 557] on p "See more reviews on" at bounding box center [675, 549] width 484 height 27
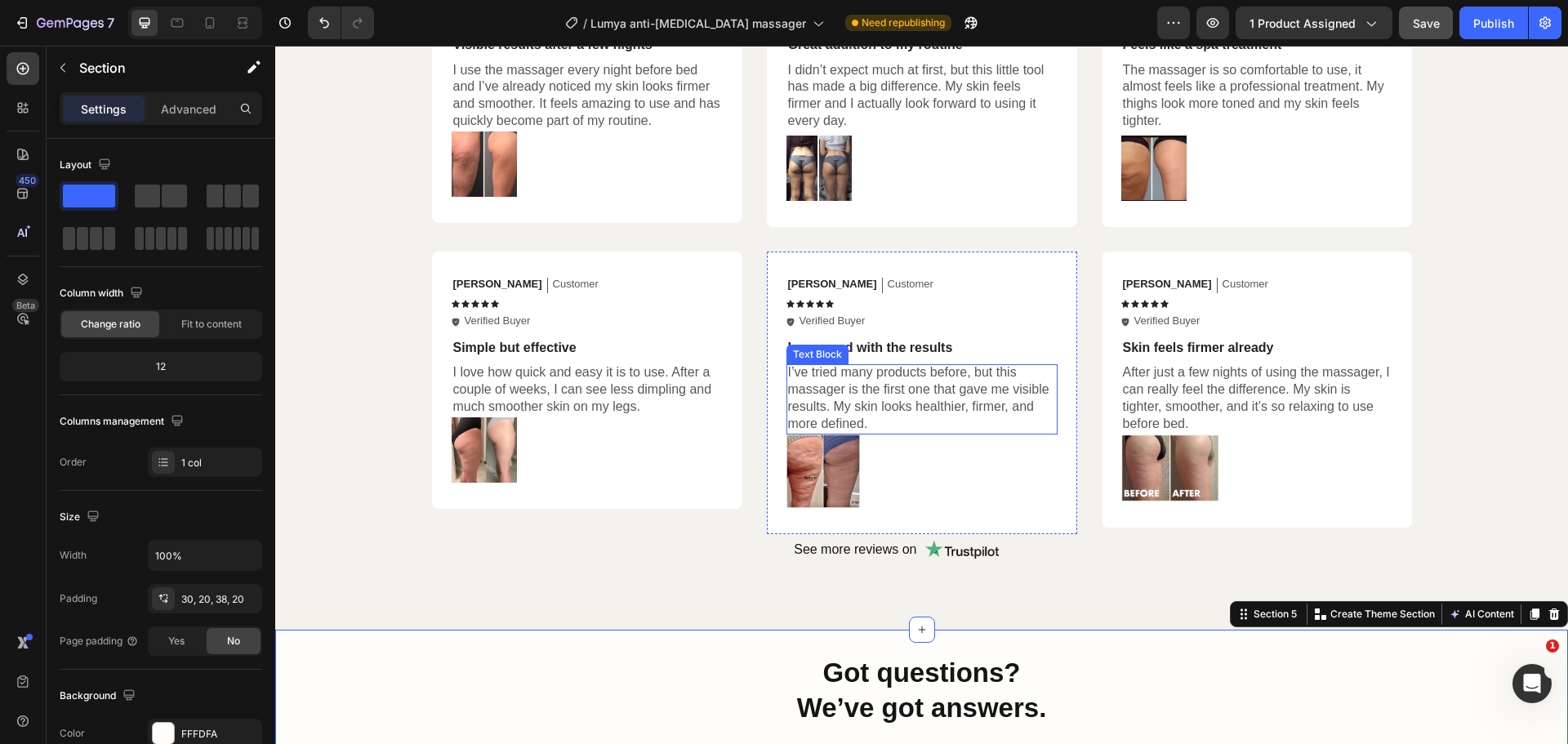
click at [871, 403] on p "I’ve tried many products before, but this massager is the first one that gave m…" at bounding box center [922, 398] width 268 height 68
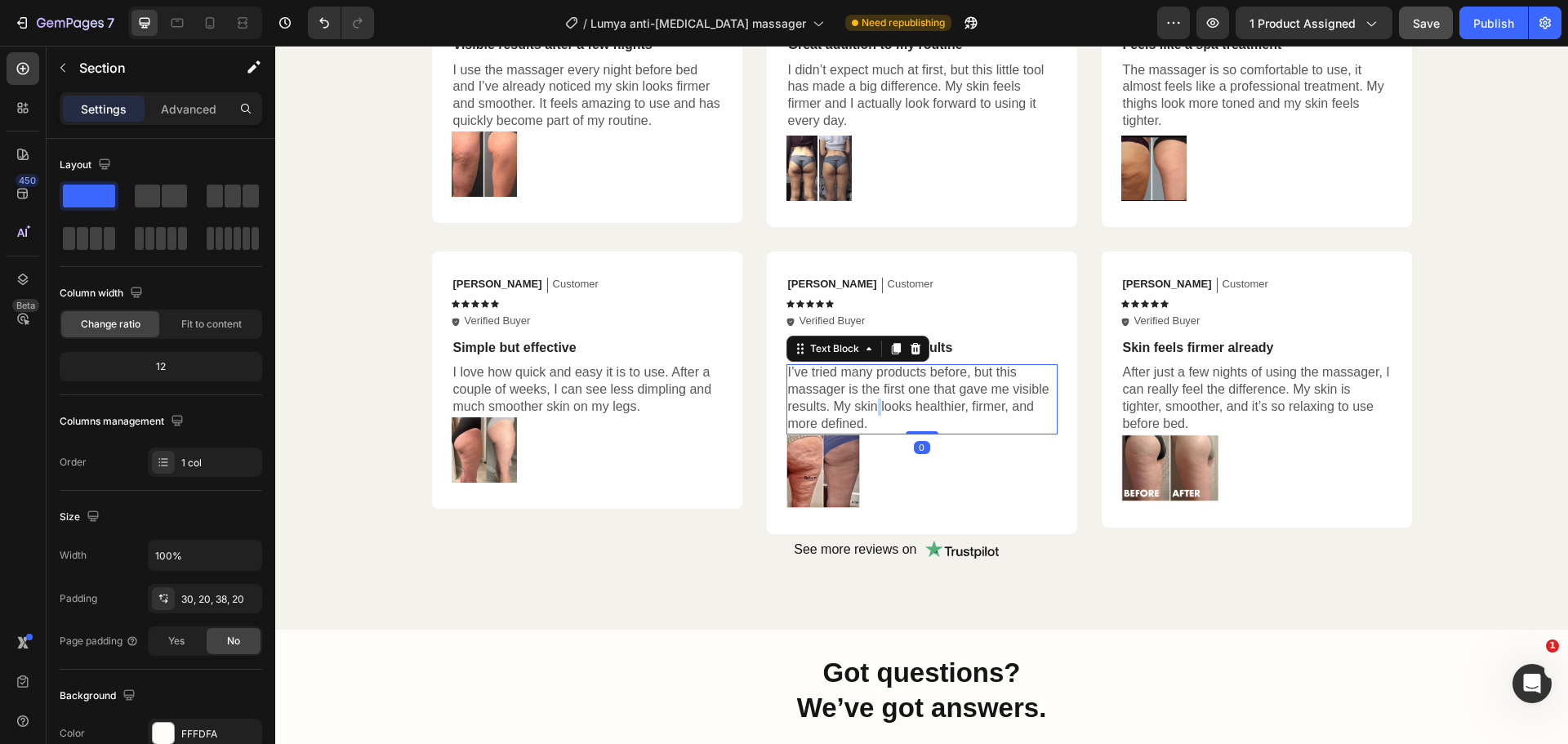
click at [871, 403] on p "I’ve tried many products before, but this massager is the first one that gave m…" at bounding box center [922, 398] width 268 height 68
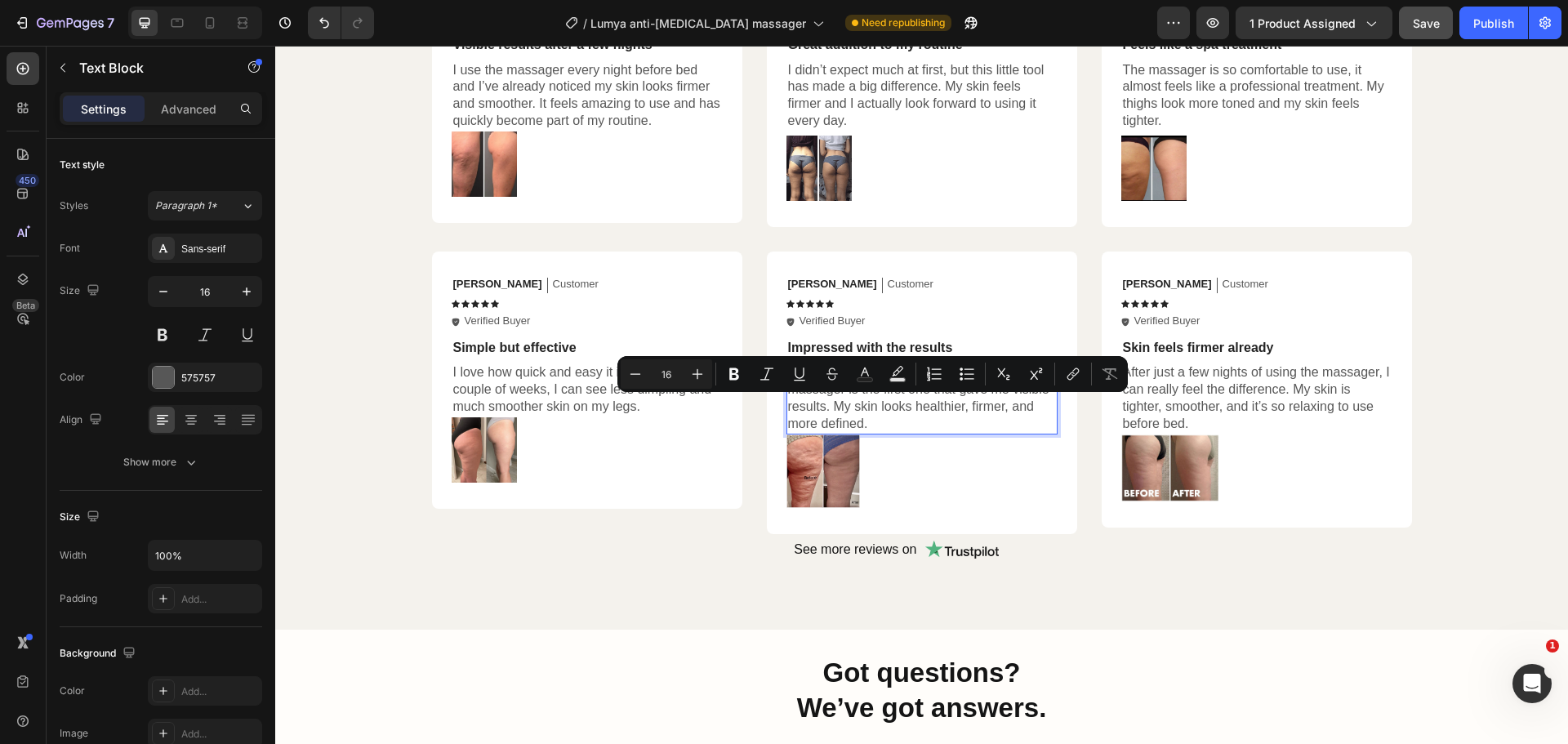
click at [895, 422] on p "I’ve tried many products before, but this massager is the first one that gave m…" at bounding box center [922, 398] width 268 height 68
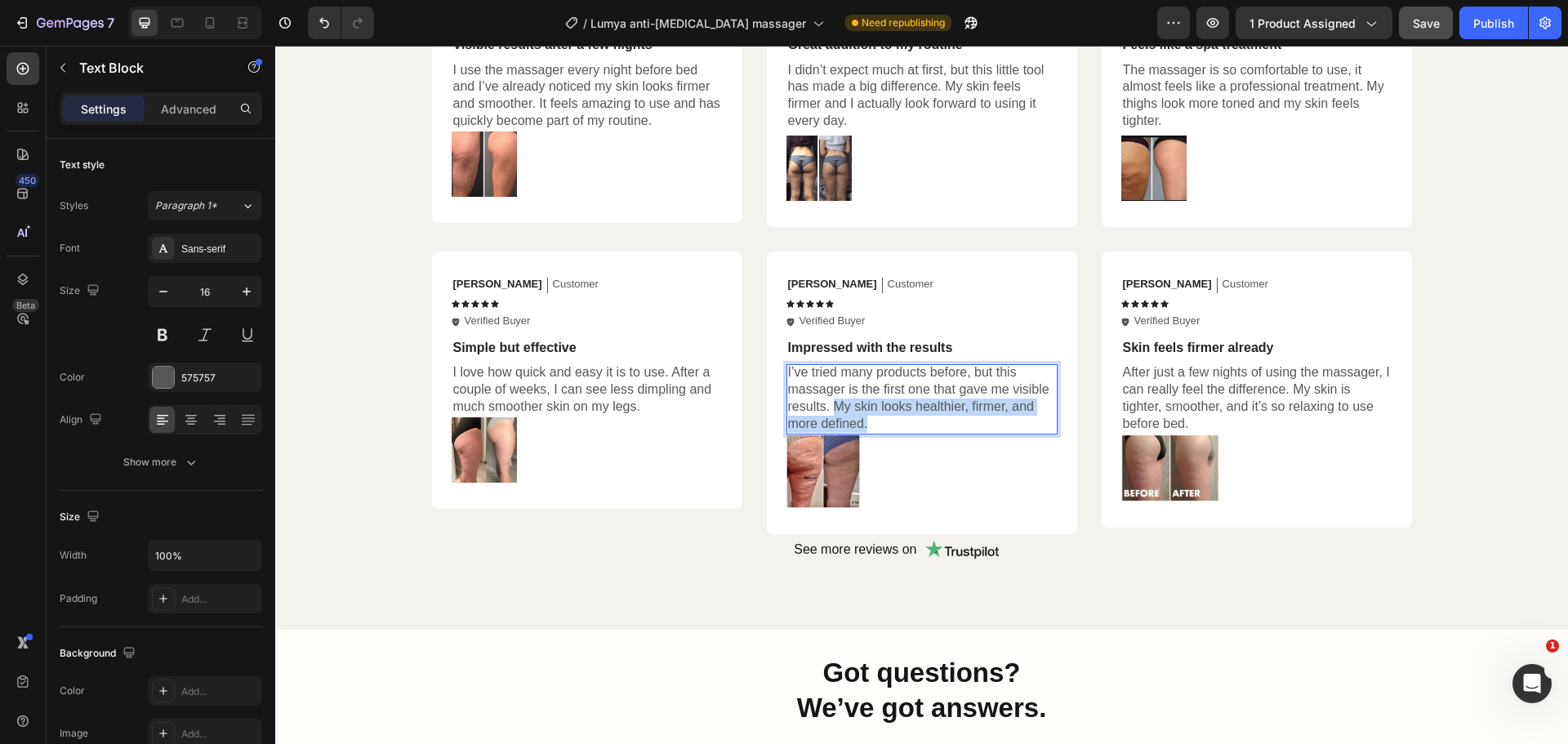
drag, startPoint x: 866, startPoint y: 423, endPoint x: 829, endPoint y: 410, distance: 39.2
click at [829, 410] on p "I’ve tried many products before, but this massager is the first one that gave m…" at bounding box center [922, 398] width 268 height 68
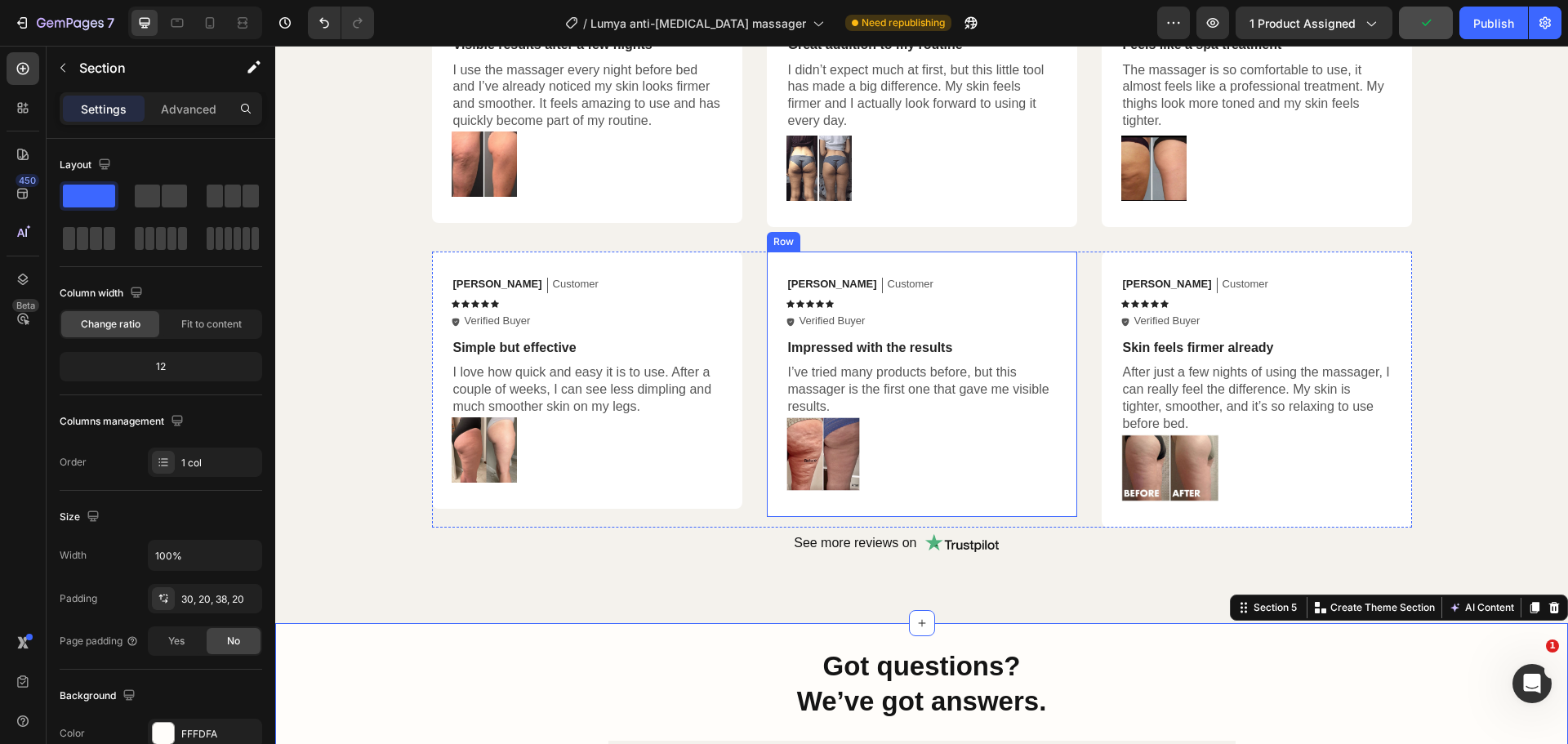
click at [818, 451] on img at bounding box center [822, 454] width 74 height 74
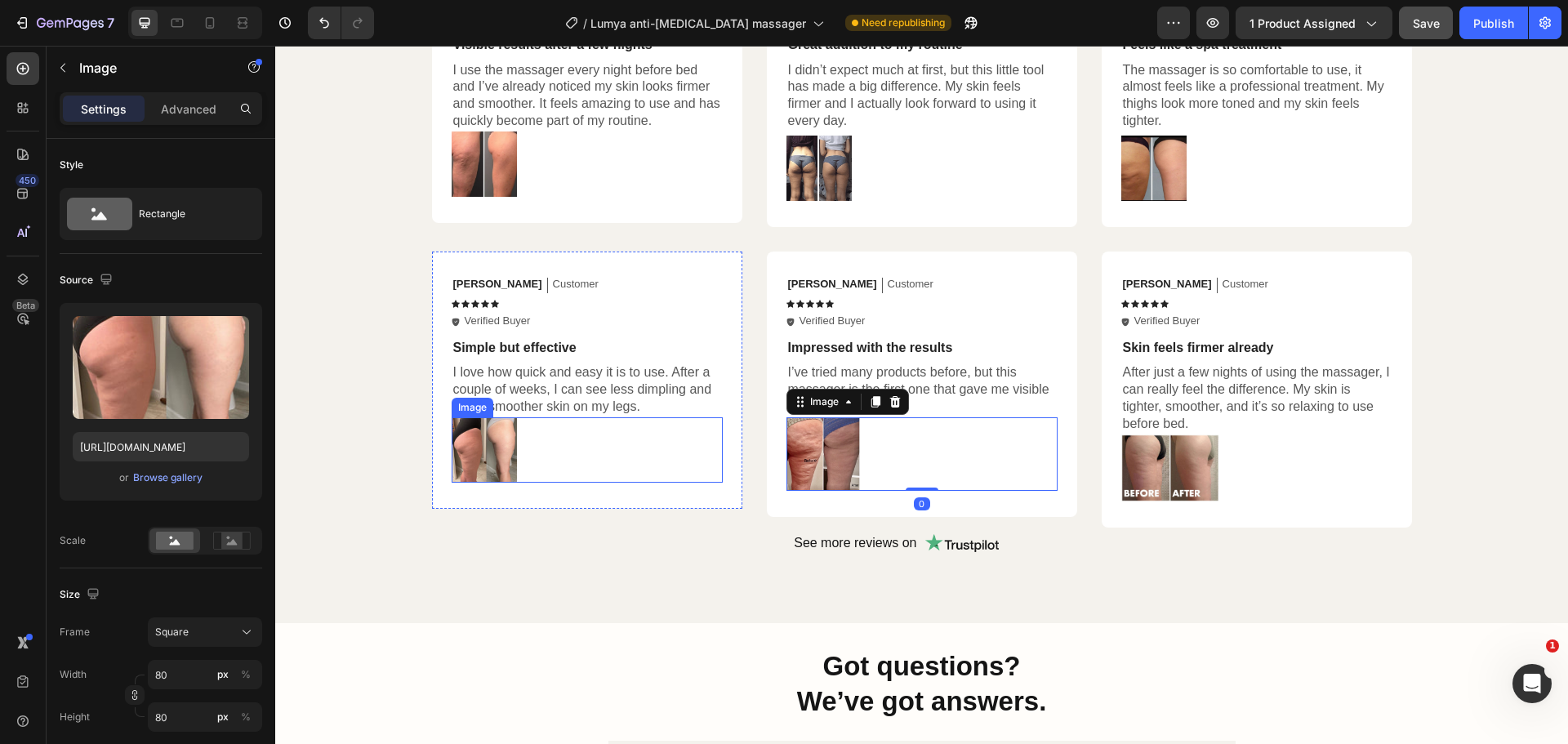
click at [485, 452] on img at bounding box center [484, 450] width 65 height 65
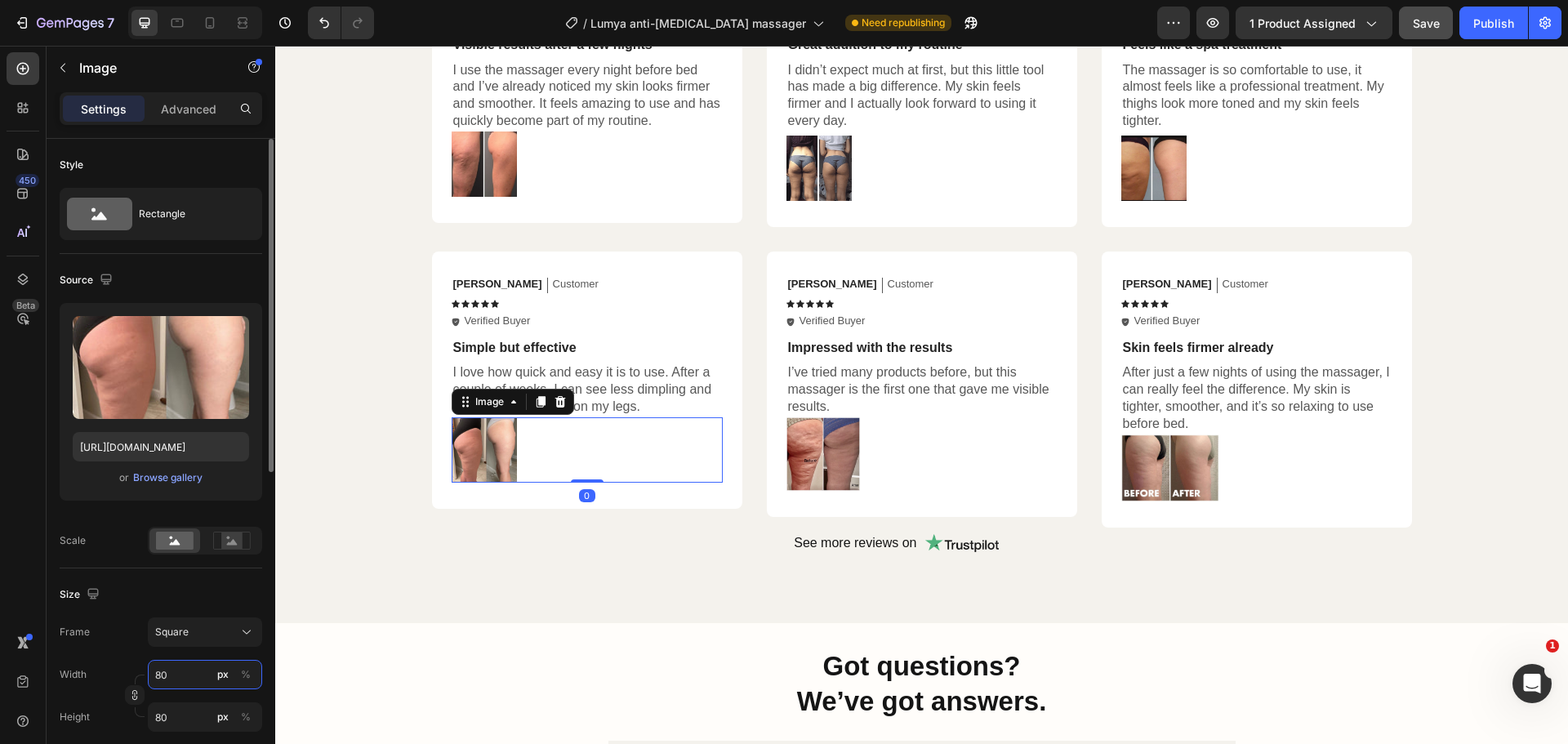
click at [198, 677] on input "80" at bounding box center [205, 675] width 114 height 30
type input "9"
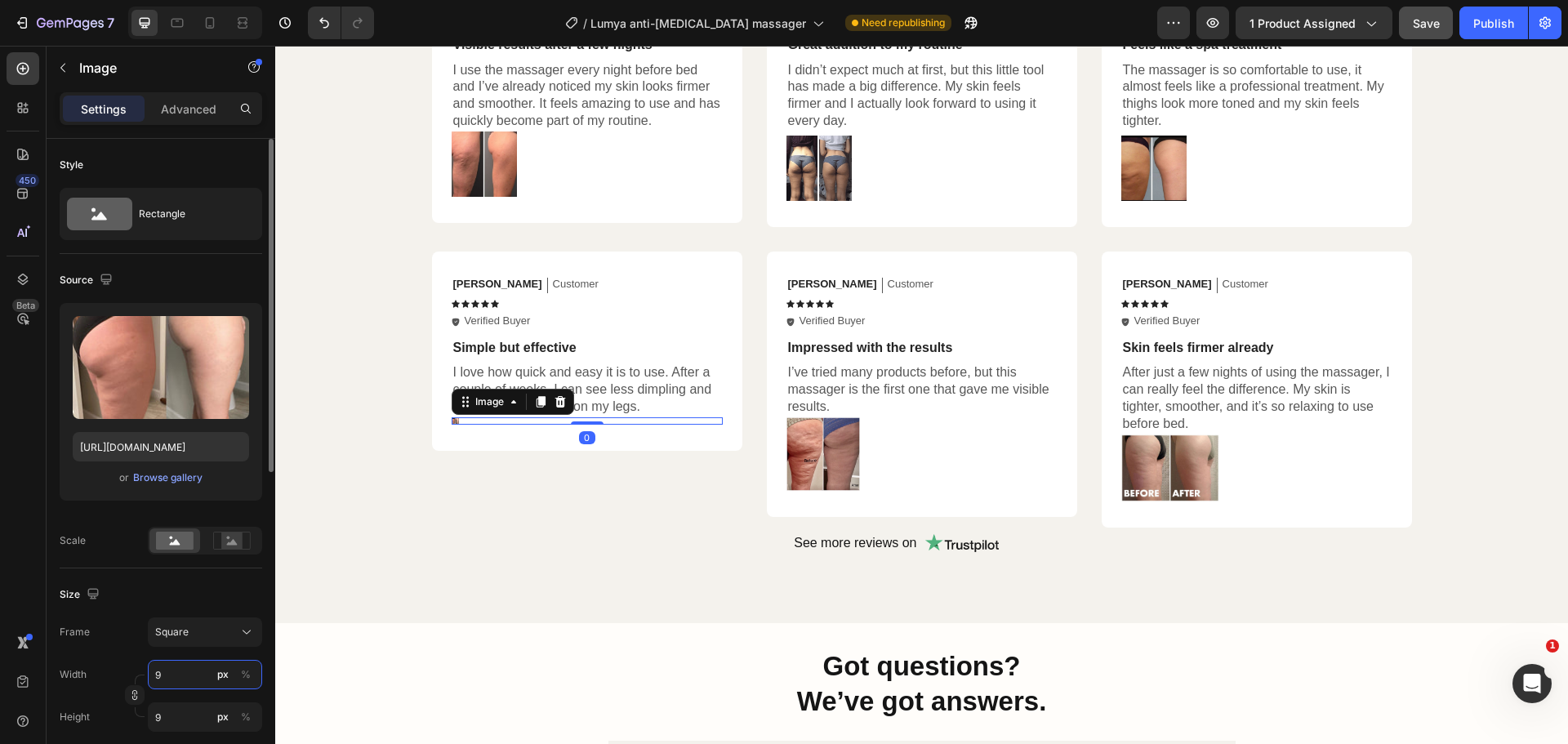
type input "90"
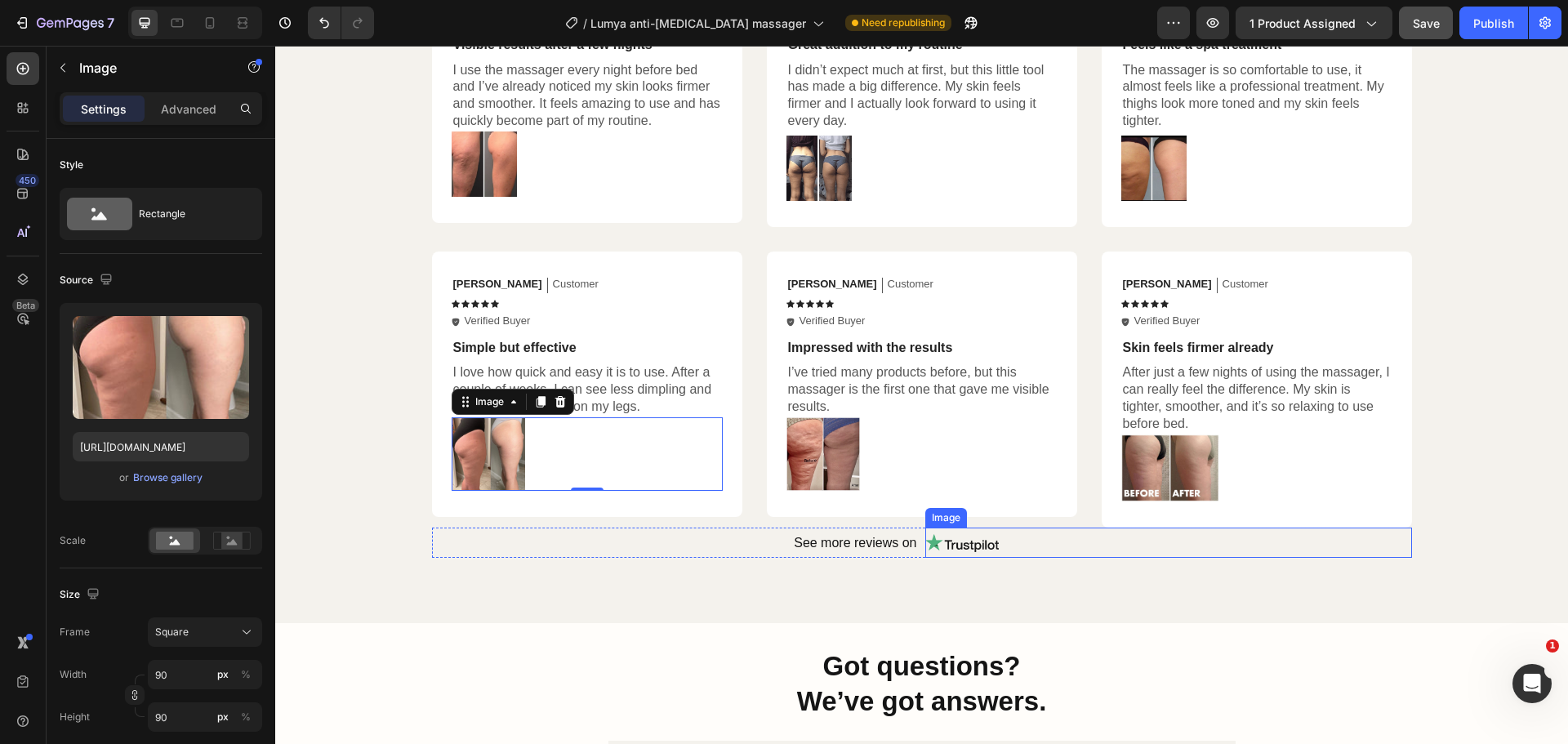
click at [1188, 463] on img at bounding box center [1169, 468] width 98 height 67
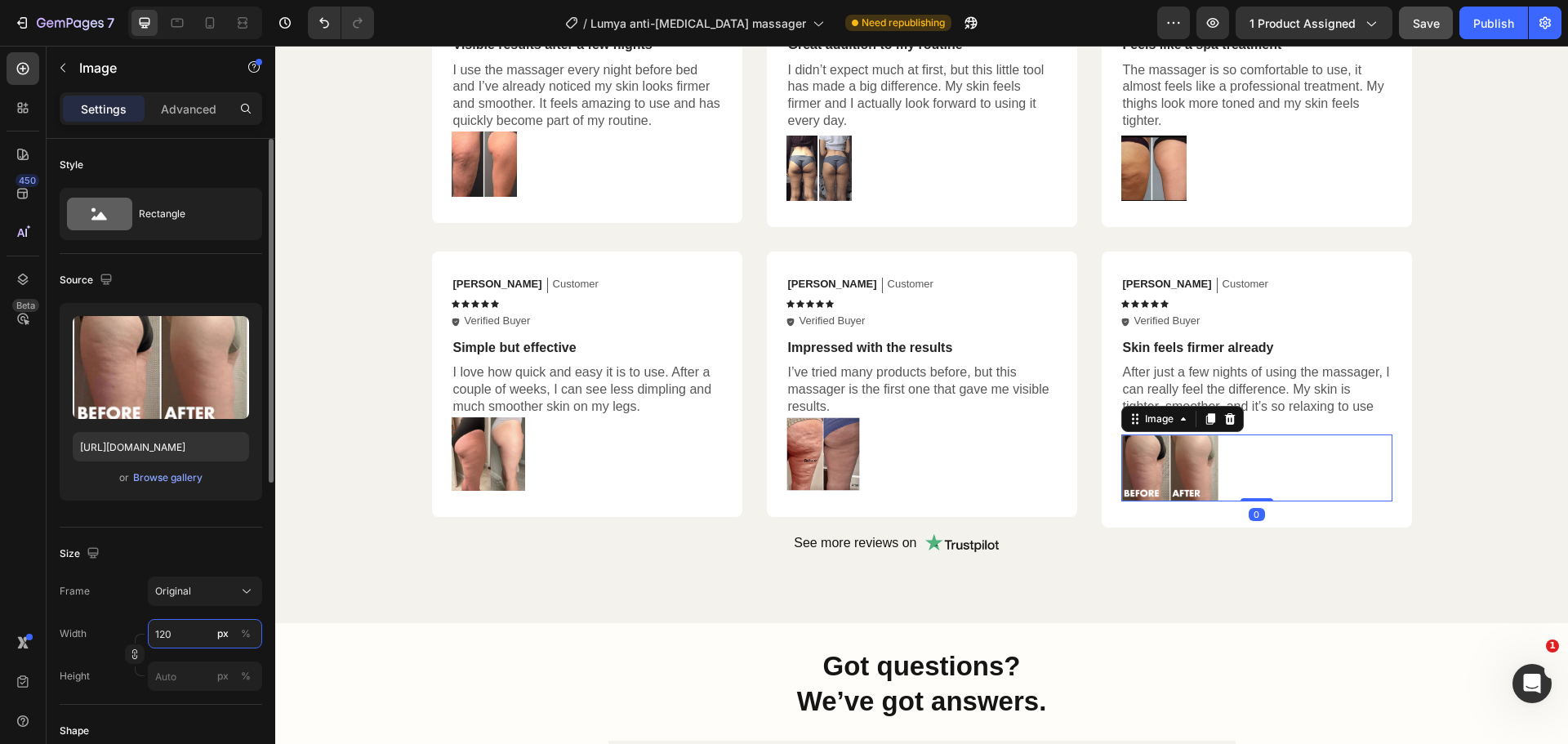
click at [178, 638] on input "120" at bounding box center [205, 634] width 114 height 30
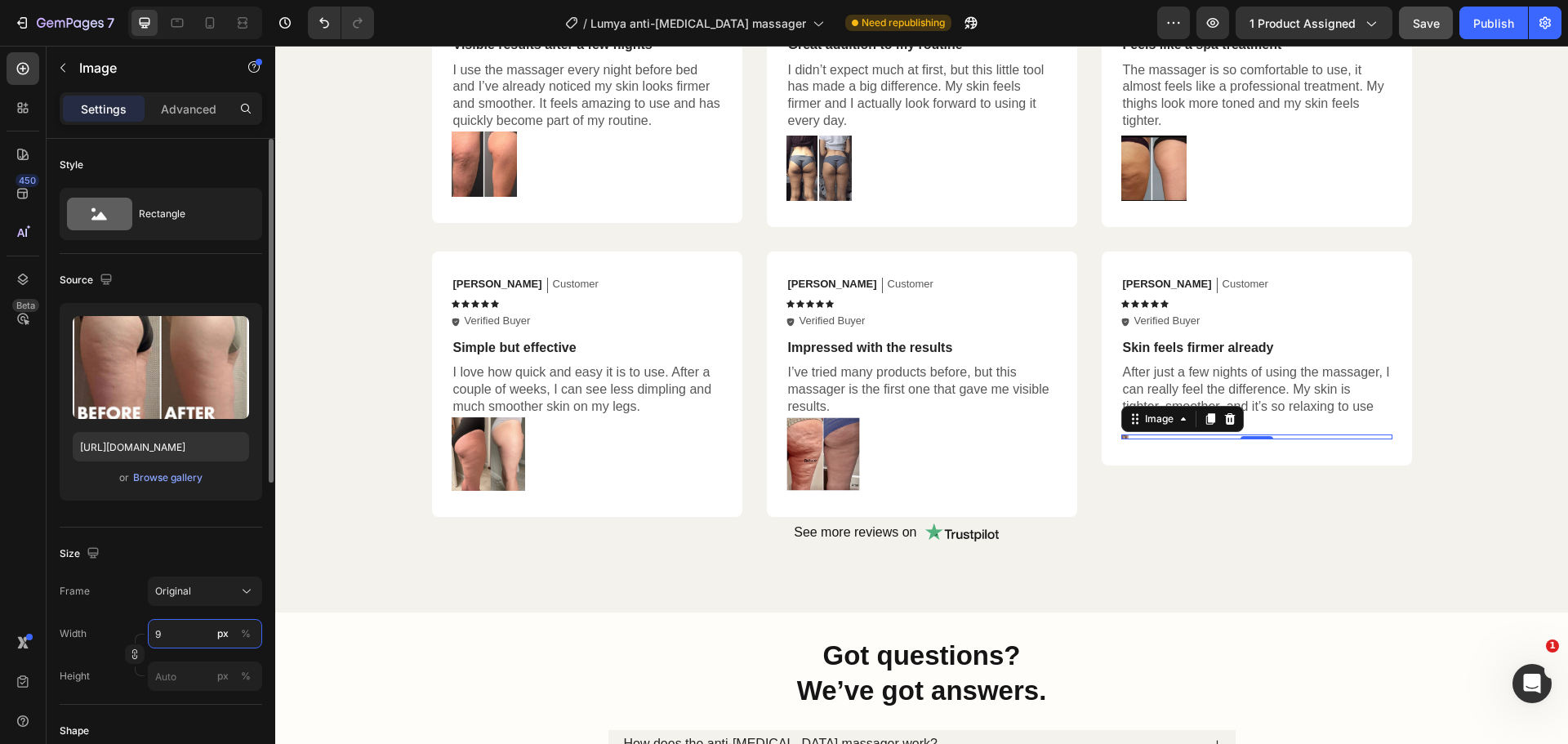
type input "99"
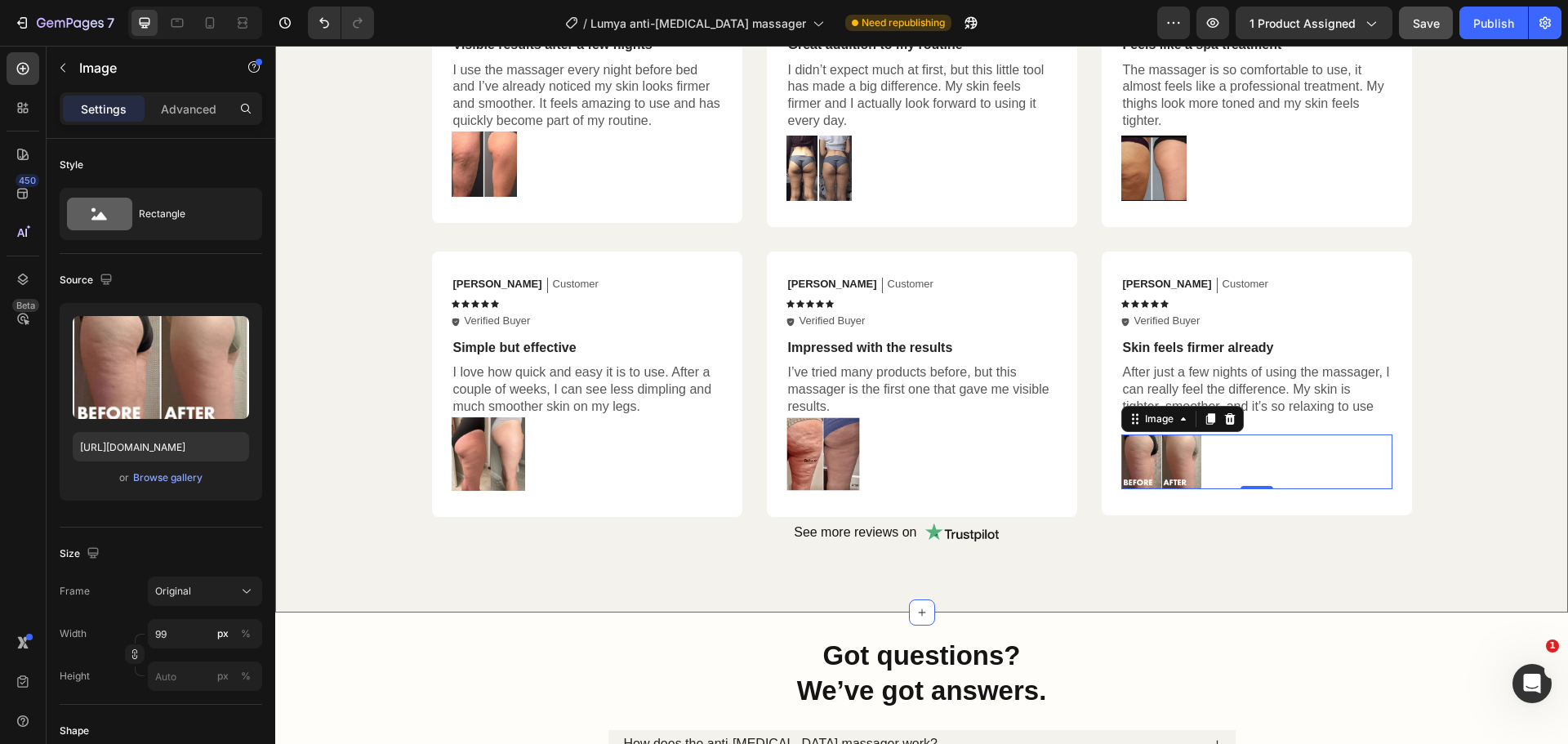
click at [1463, 102] on div "They've adopted [PERSON_NAME], haven't you? Heading Icon Icon Icon Icon Icon Ic…" at bounding box center [921, 191] width 1260 height 711
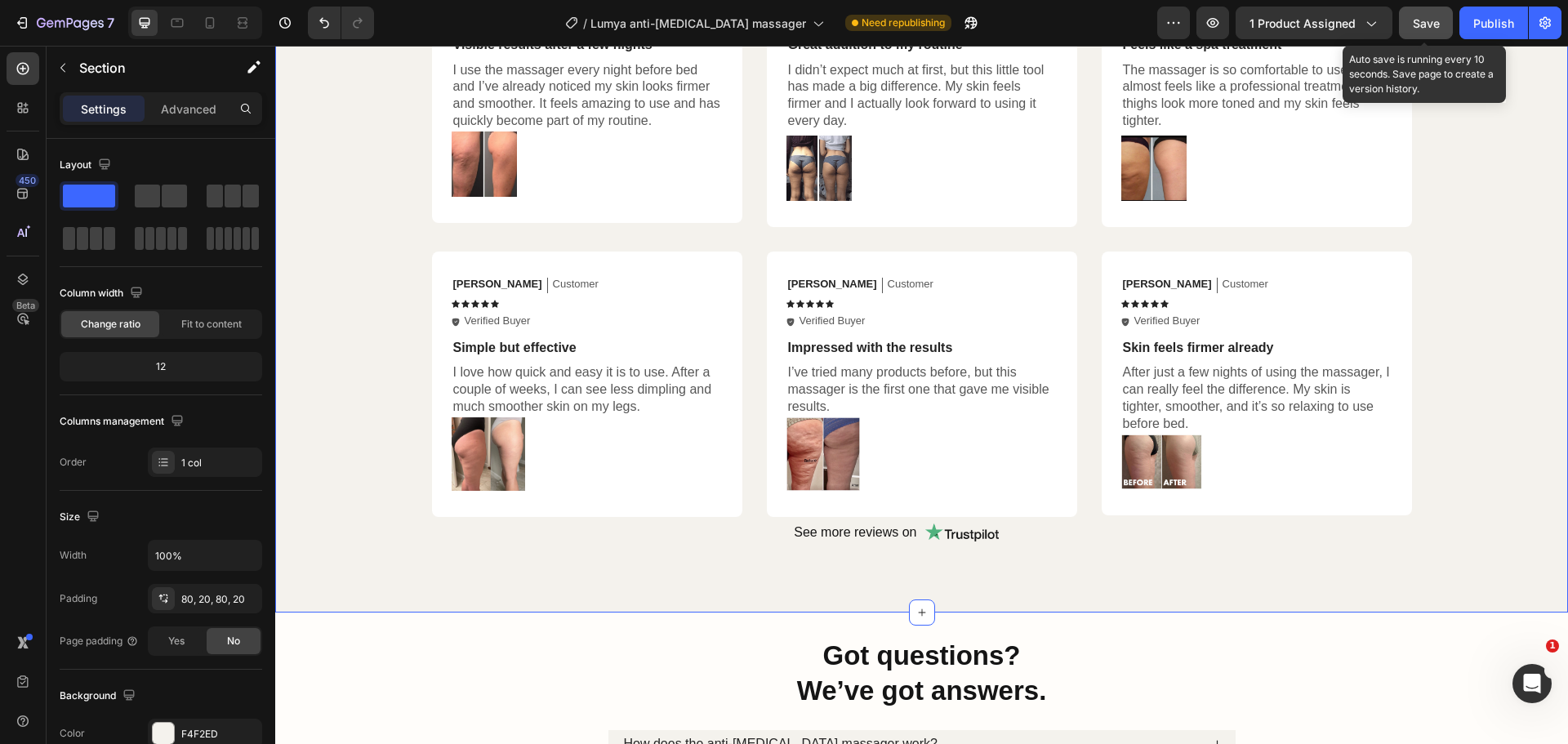
click at [1413, 24] on span "Save" at bounding box center [1425, 24] width 27 height 14
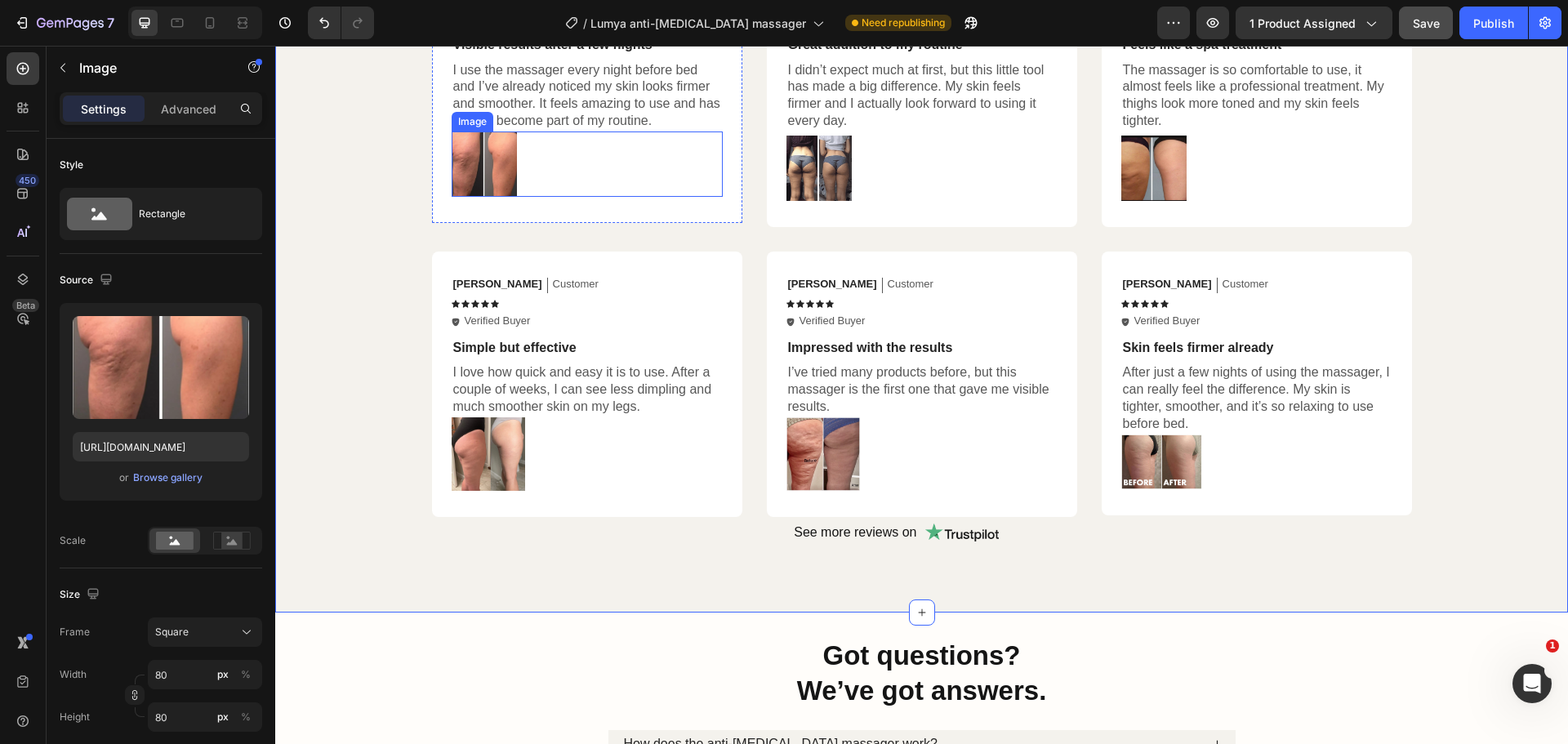
click at [492, 163] on img at bounding box center [484, 164] width 65 height 65
click at [178, 479] on div "Browse gallery" at bounding box center [167, 477] width 69 height 15
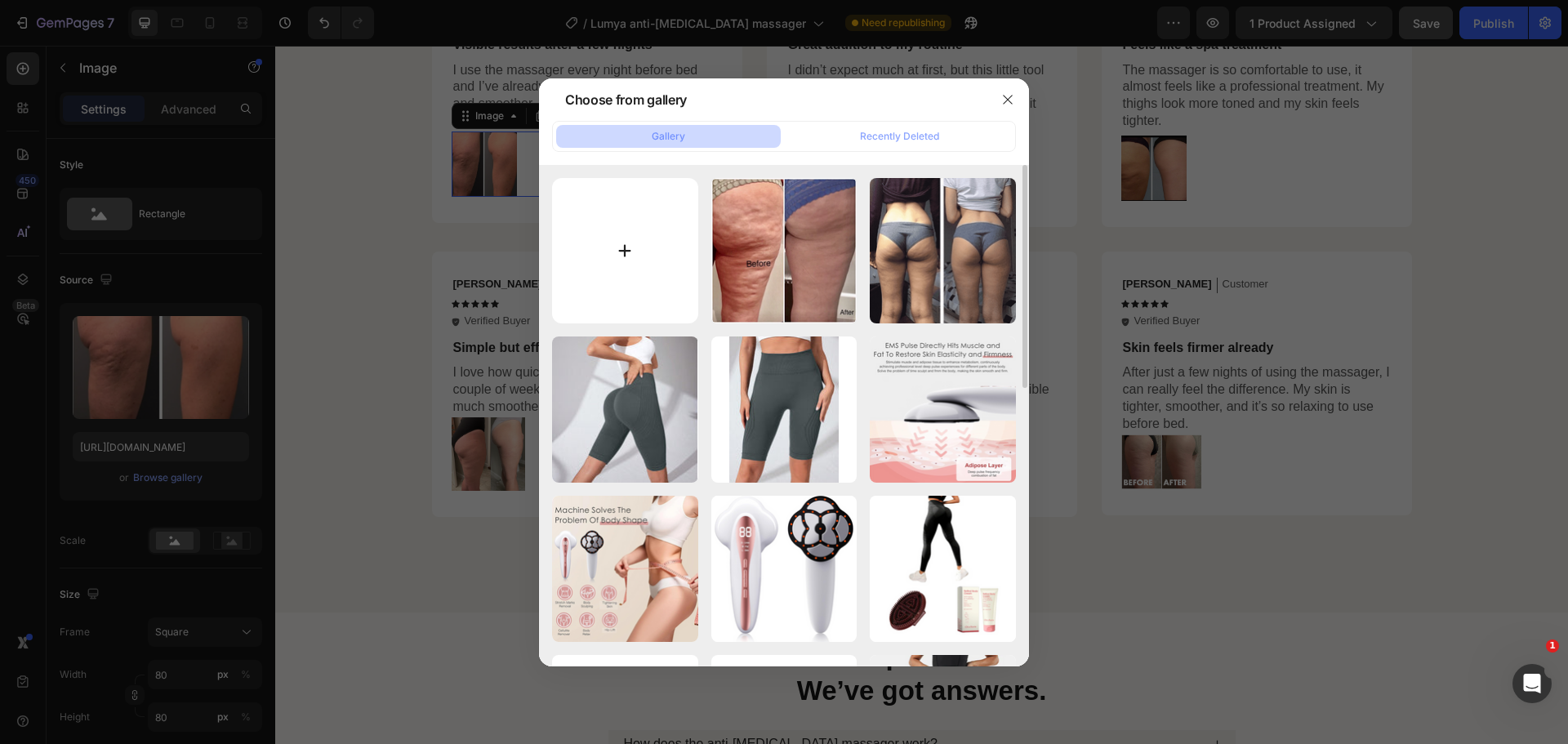
click at [624, 271] on input "file" at bounding box center [624, 251] width 146 height 146
type input "C:\fakepath\27.08.25_3.png"
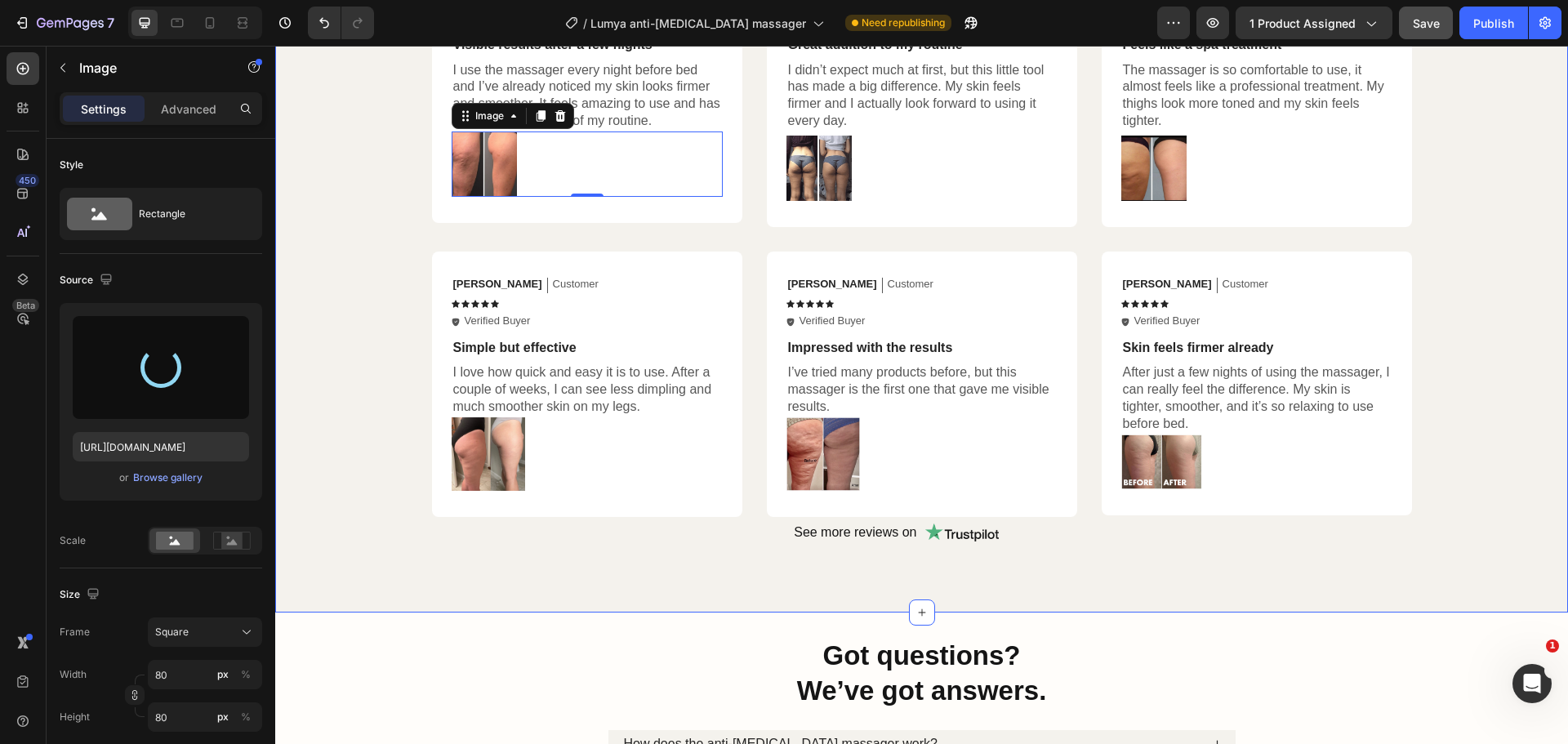
scroll to position [954, 0]
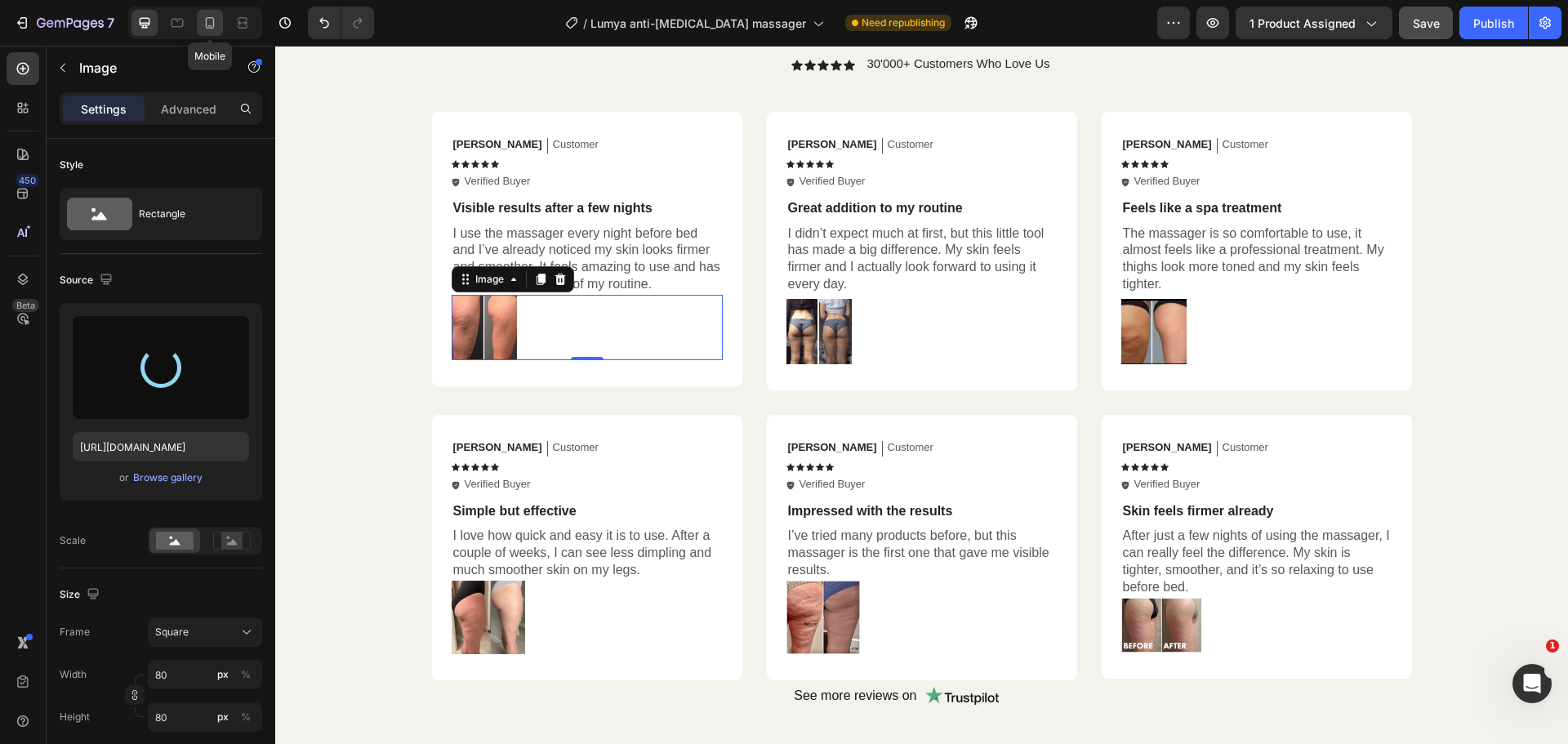
type input "[URL][DOMAIN_NAME]"
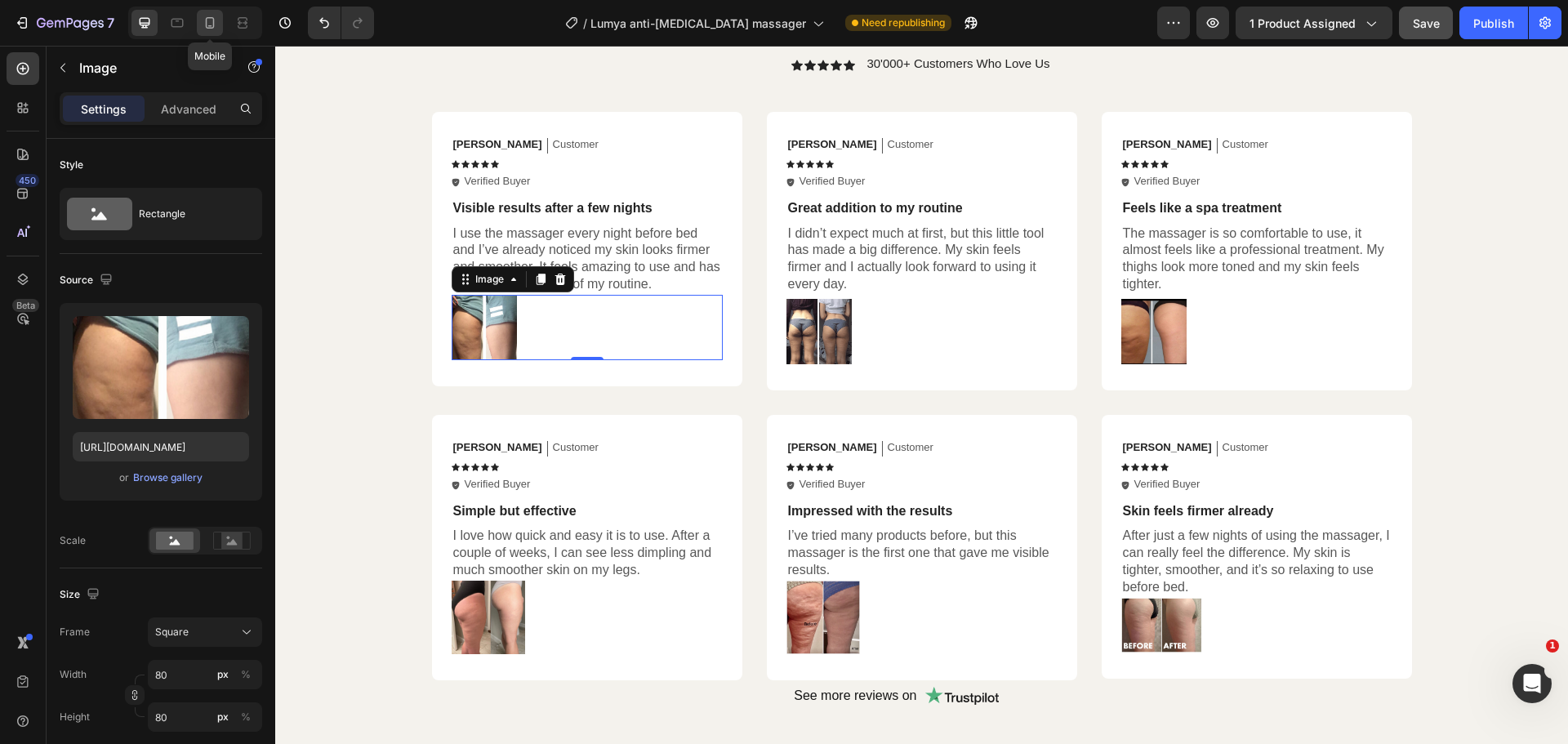
click at [214, 22] on icon at bounding box center [210, 23] width 9 height 12
type input "50"
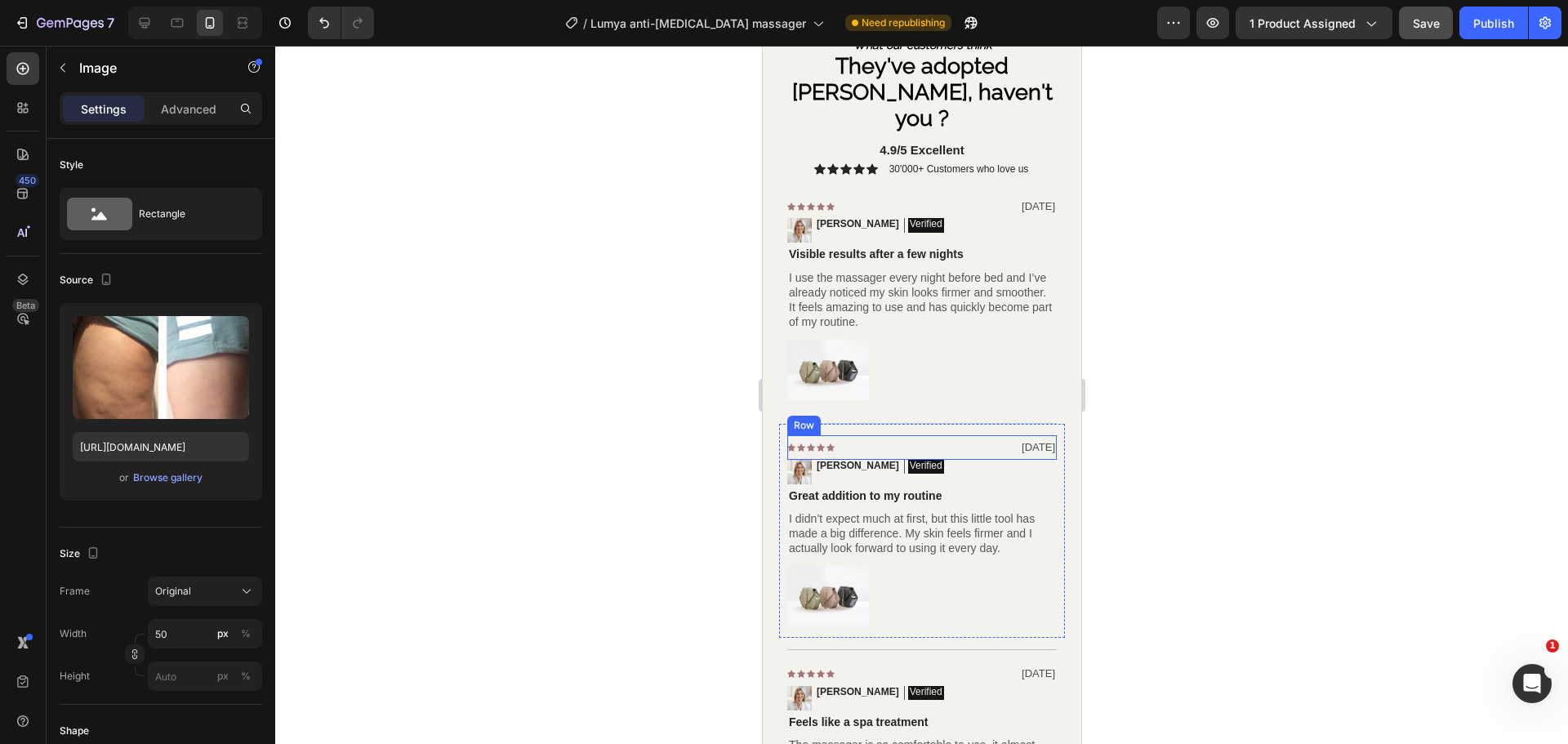
scroll to position [1648, 0]
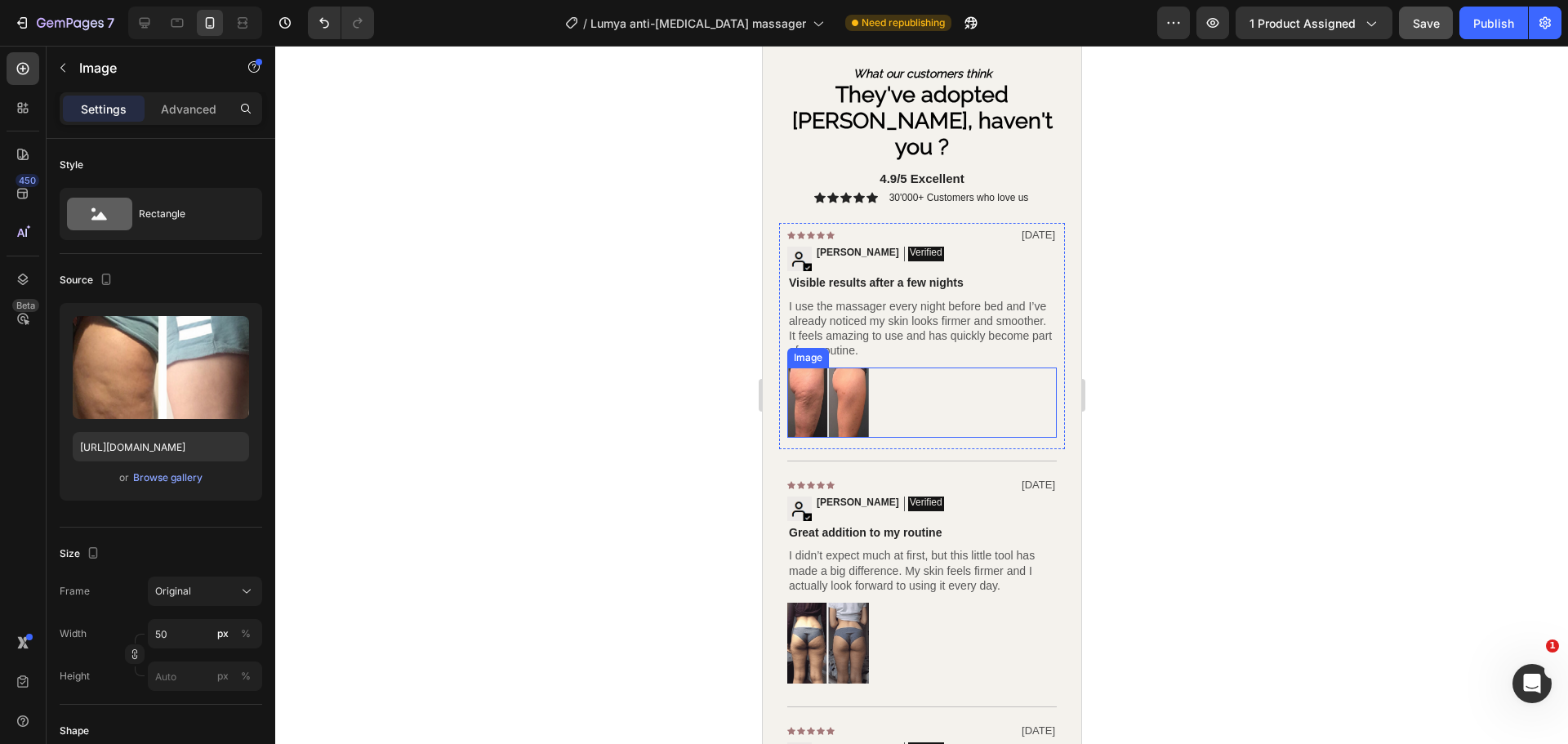
click at [837, 376] on img at bounding box center [826, 402] width 82 height 70
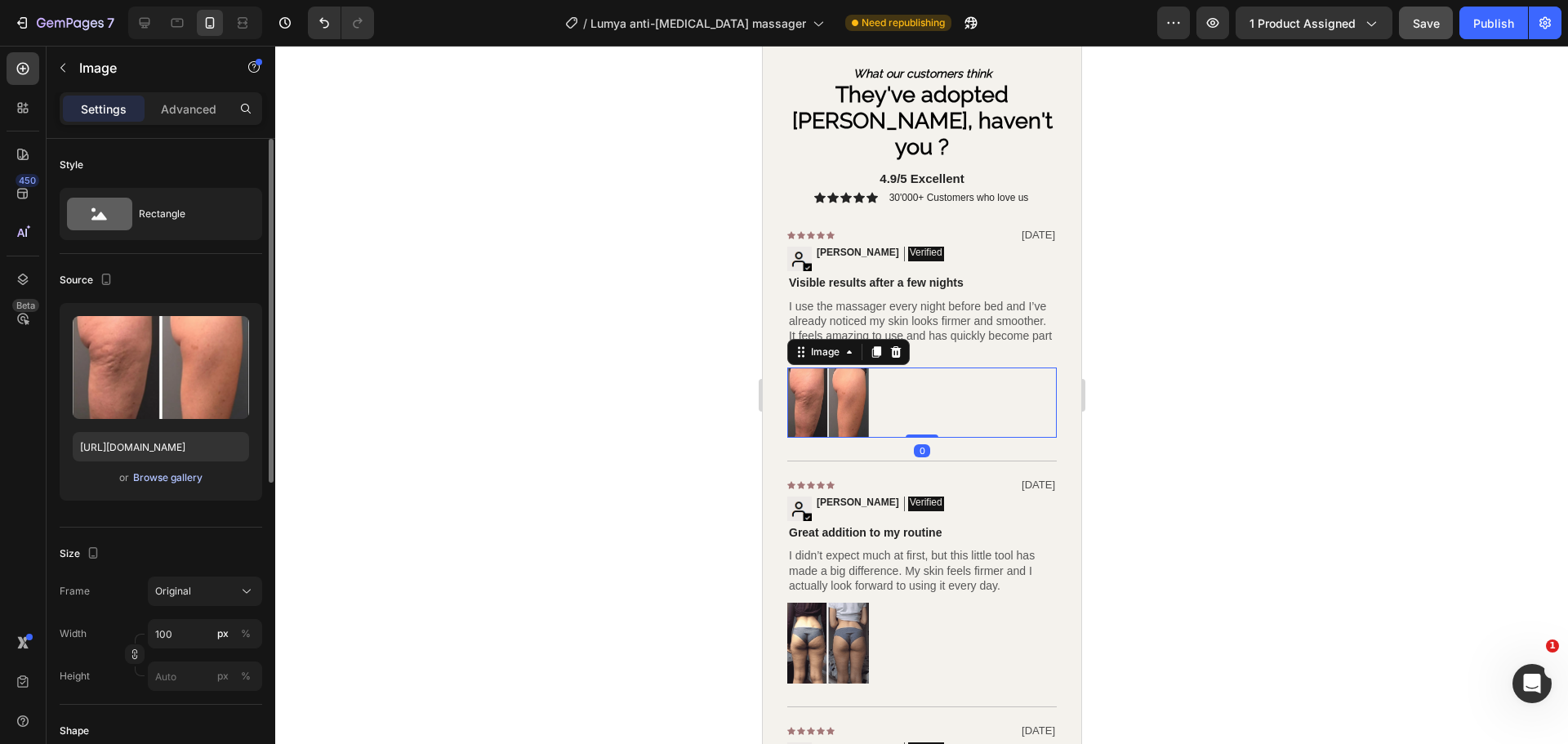
click at [157, 484] on div "Browse gallery" at bounding box center [167, 477] width 69 height 15
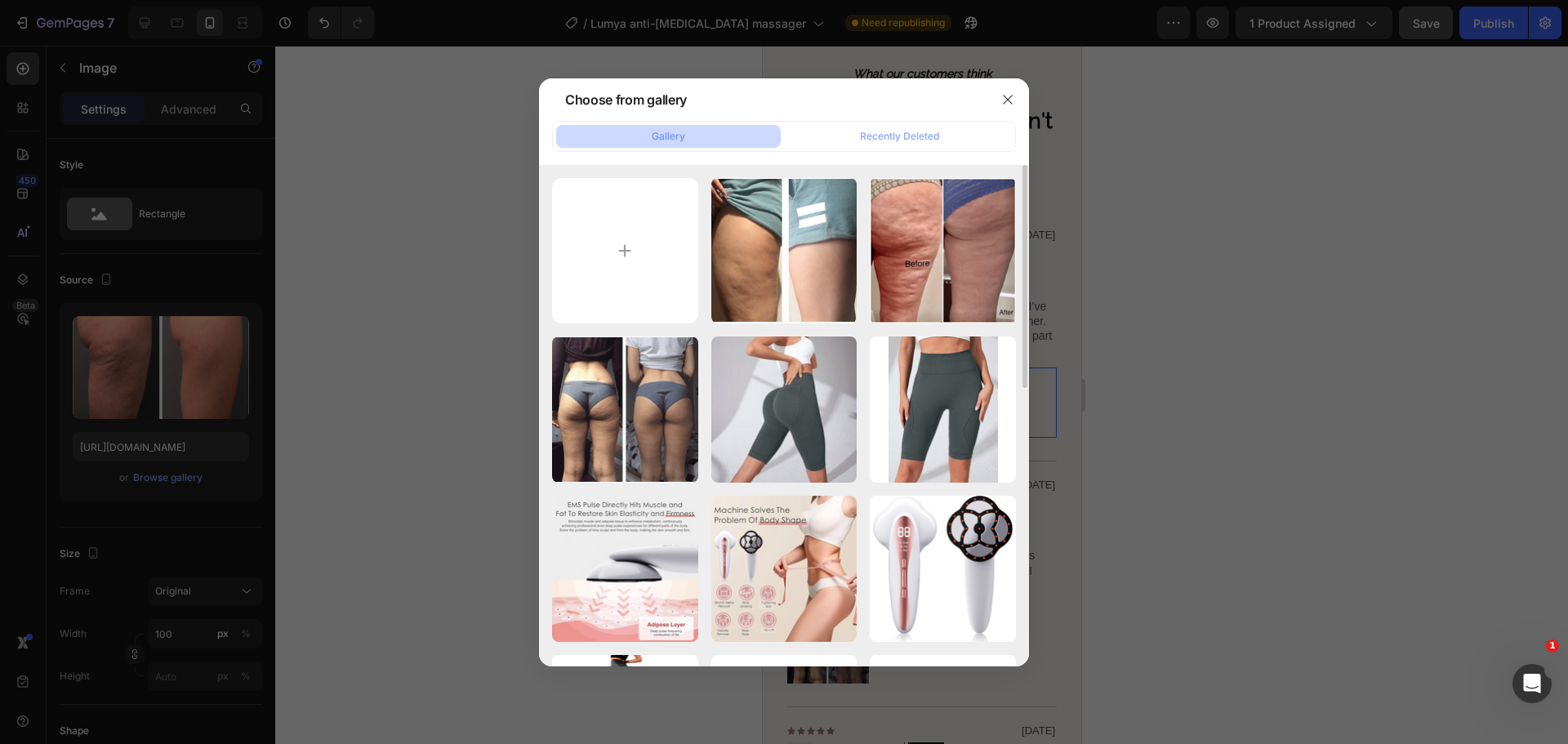
click at [0, 0] on div "27.08.25_3.png 329.24 kb" at bounding box center [0, 0] width 0 height 0
type input "[URL][DOMAIN_NAME]"
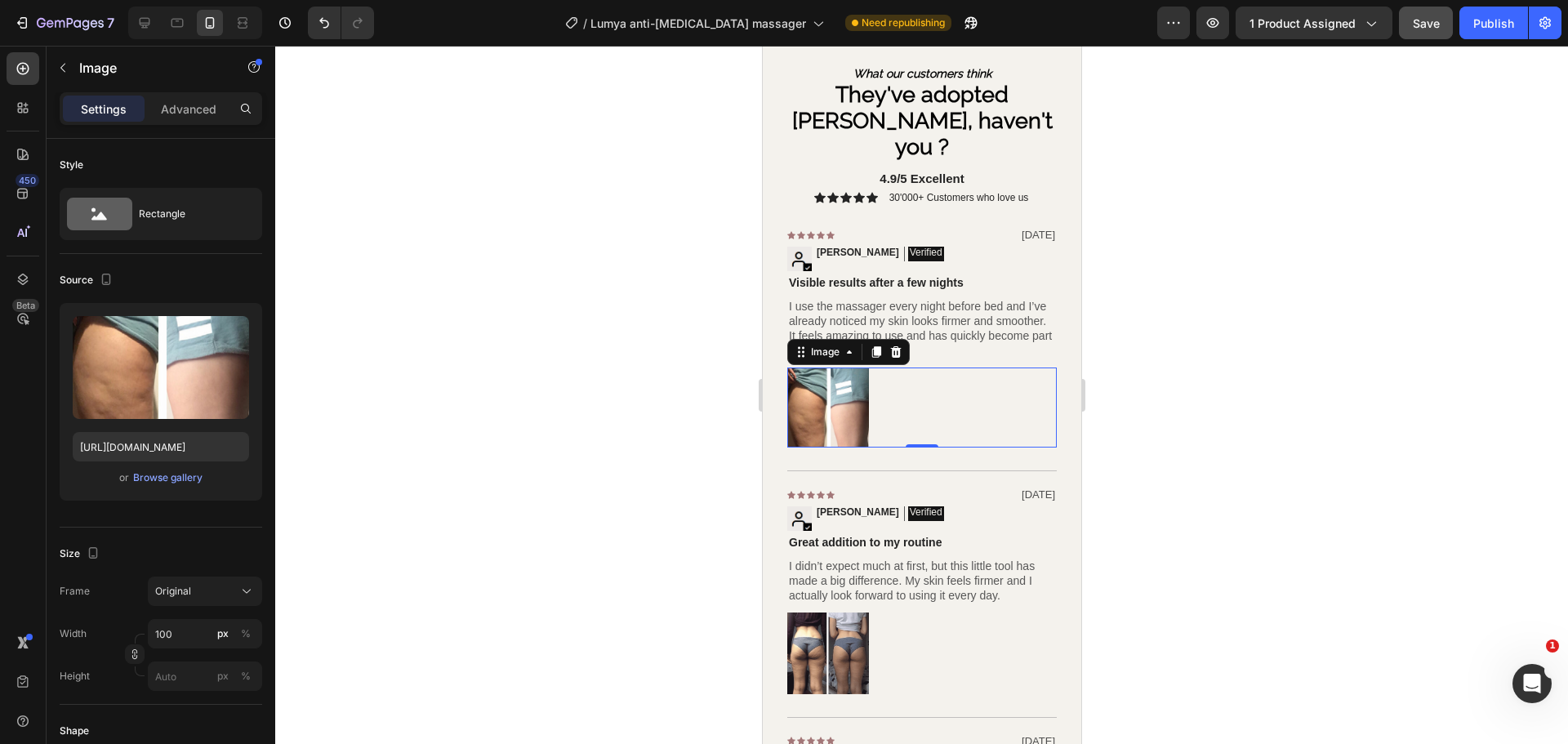
click at [463, 199] on div at bounding box center [921, 394] width 1292 height 699
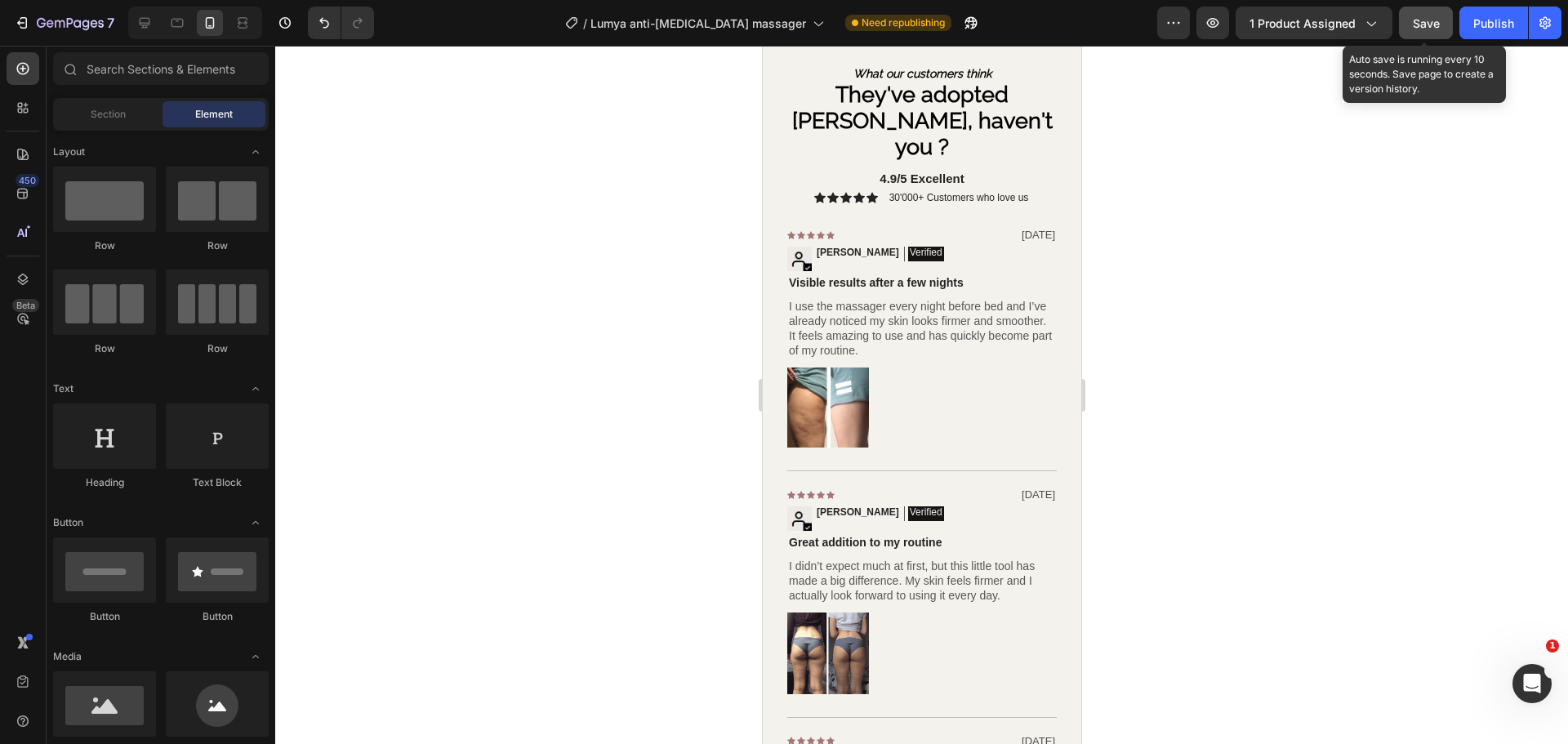
click at [1433, 27] on span "Save" at bounding box center [1425, 24] width 27 height 14
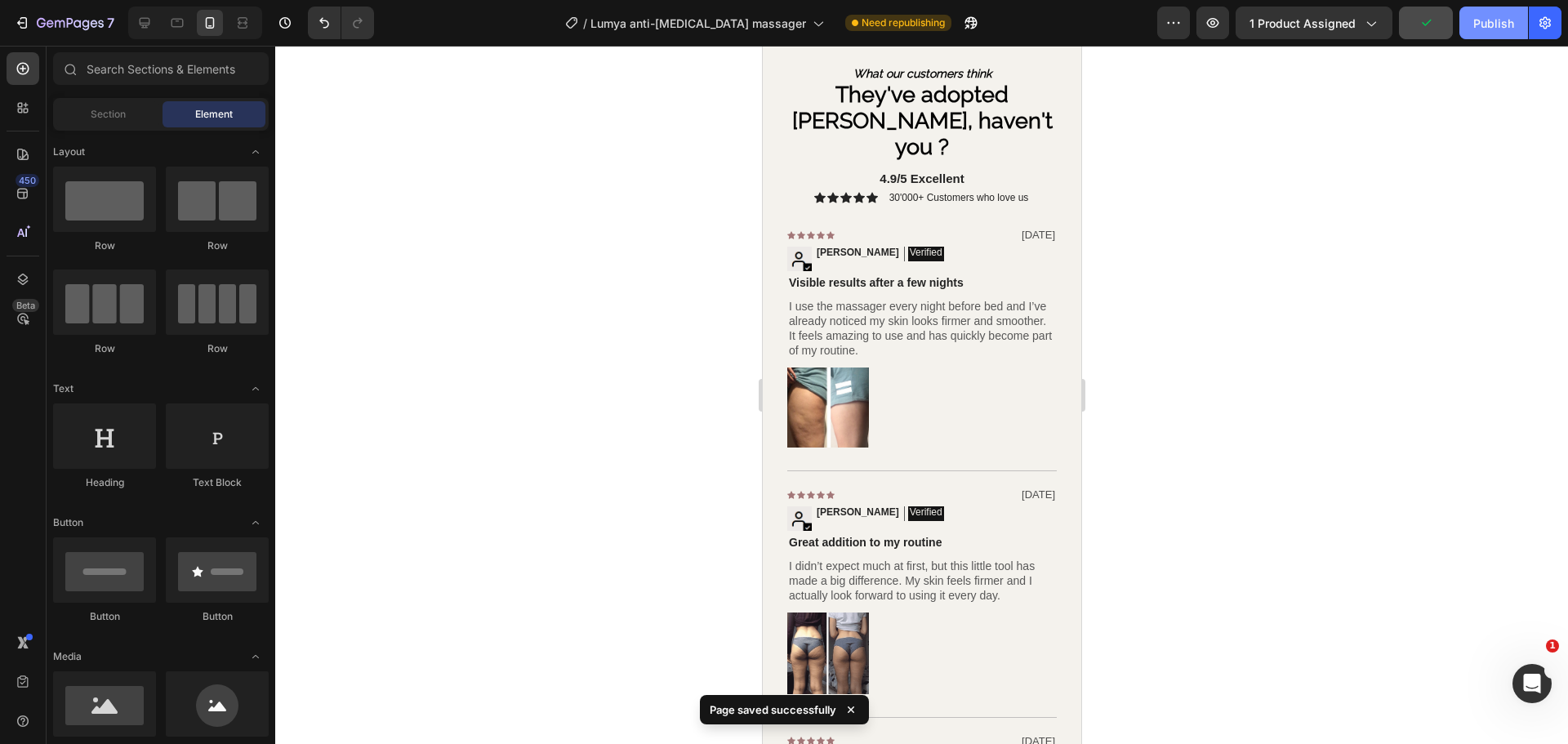
click at [1482, 22] on div "Publish" at bounding box center [1492, 23] width 40 height 17
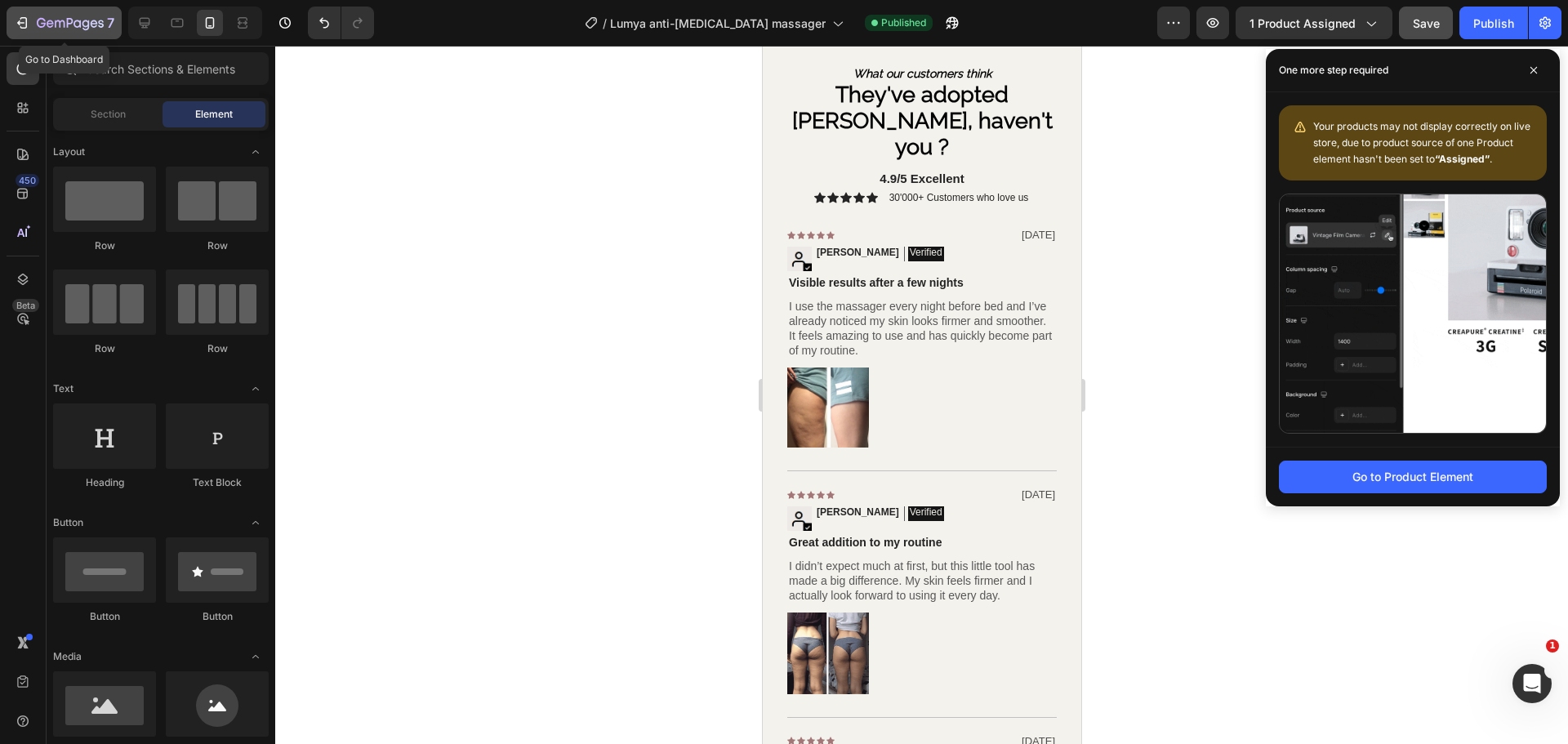
click at [85, 22] on icon "button" at bounding box center [70, 24] width 67 height 14
